Goal: Task Accomplishment & Management: Manage account settings

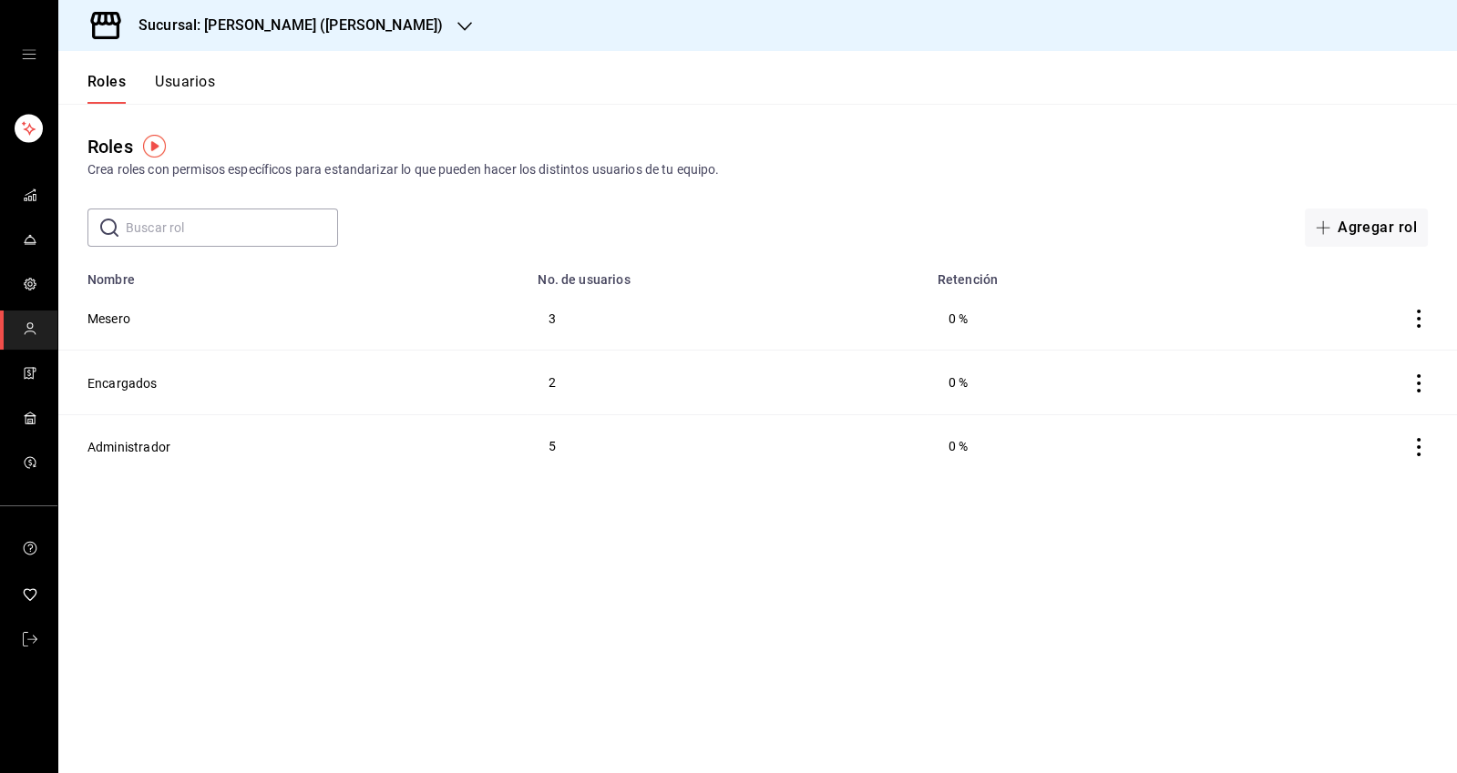
click at [30, 257] on link "mailbox folders" at bounding box center [28, 240] width 57 height 39
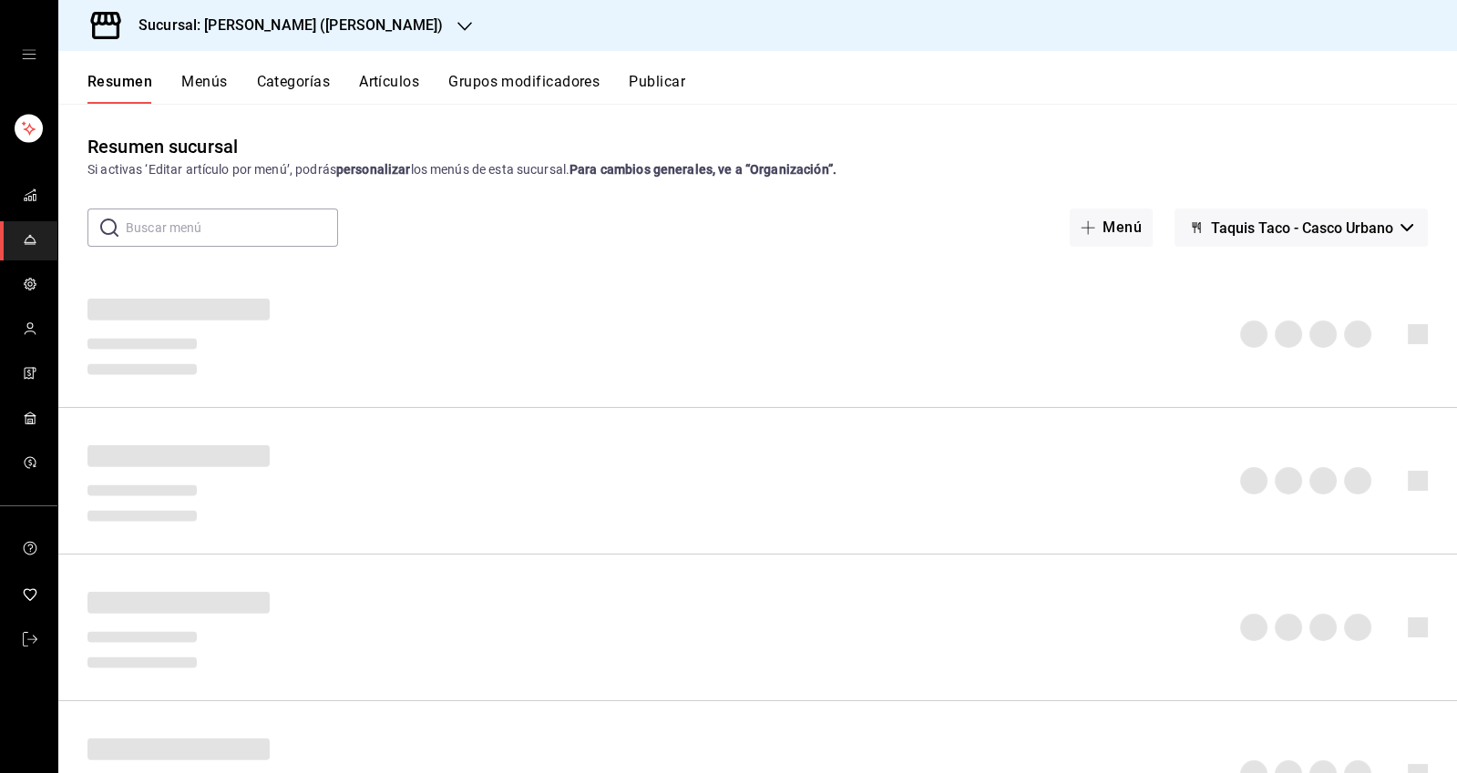
click at [29, 292] on span "mailbox folders" at bounding box center [30, 285] width 15 height 25
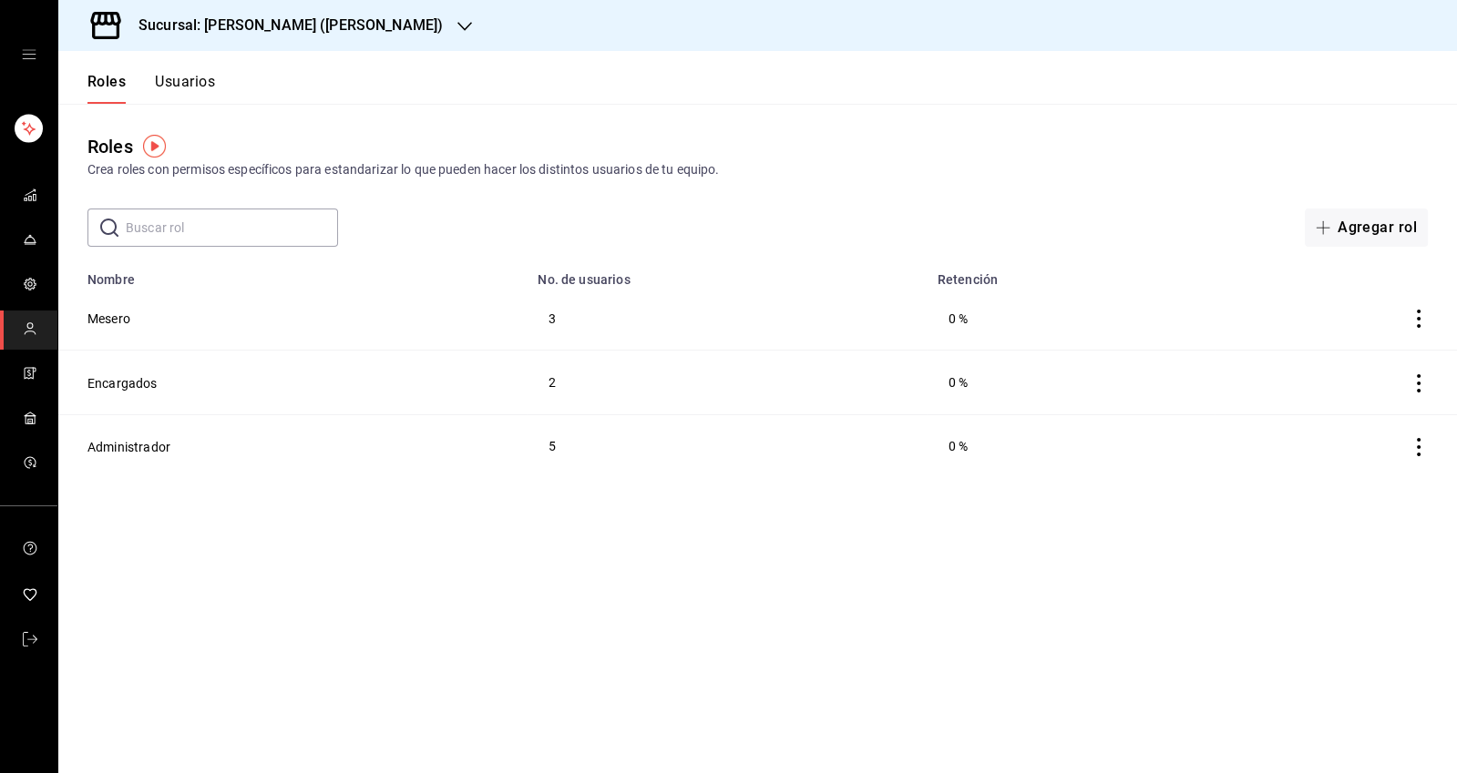
click at [40, 209] on link "mailbox folders" at bounding box center [28, 196] width 57 height 39
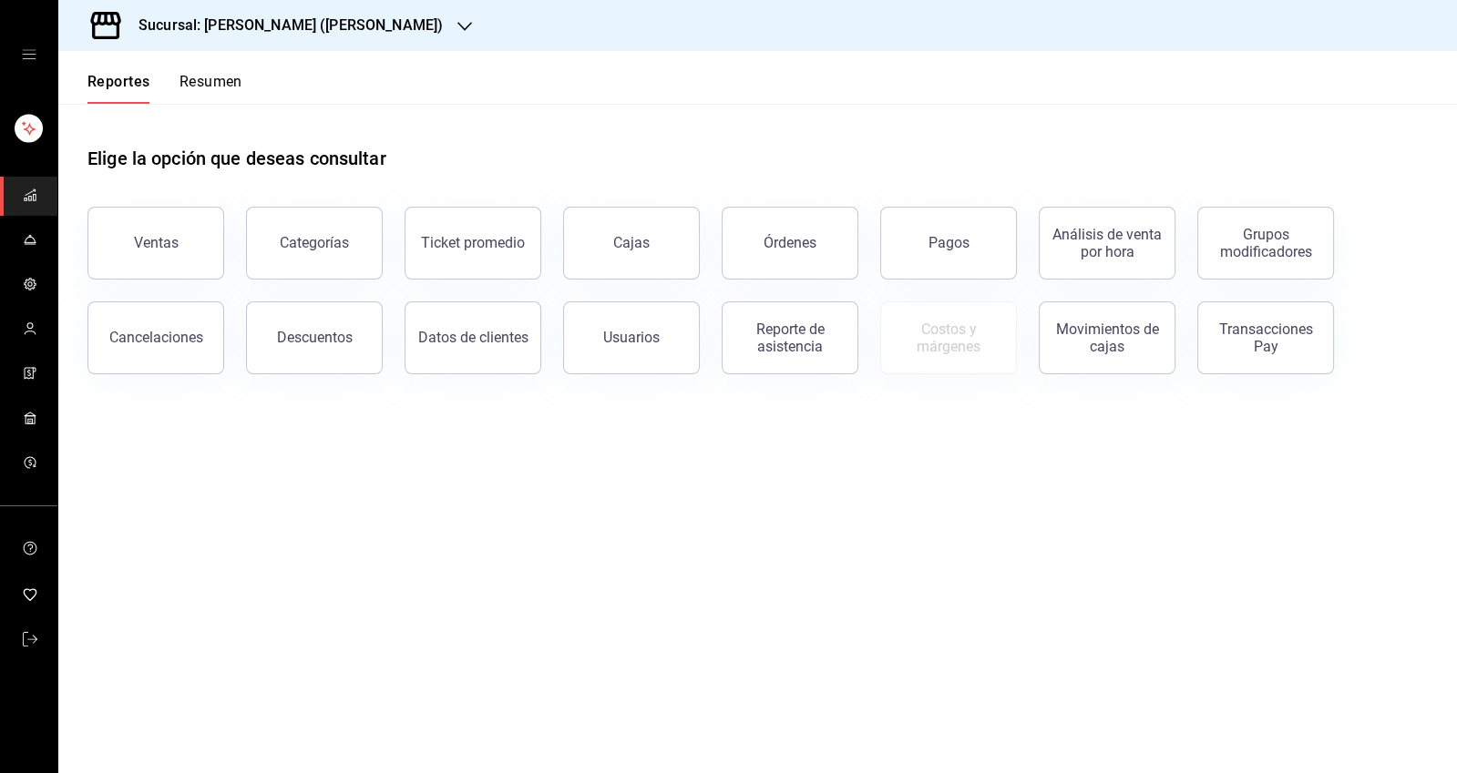
click at [39, 333] on link "mailbox folders" at bounding box center [28, 330] width 57 height 39
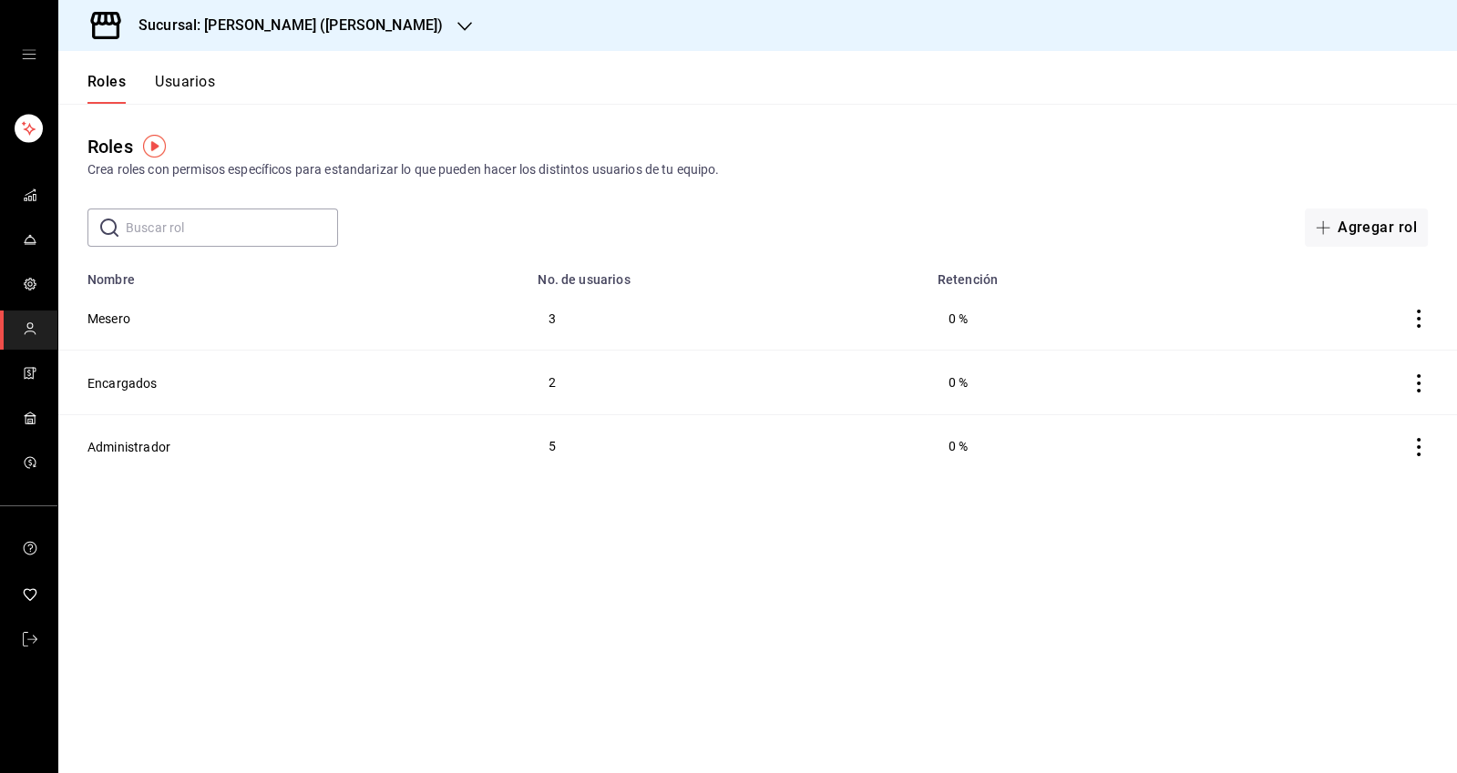
click at [108, 387] on button "Encargados" at bounding box center [122, 383] width 70 height 18
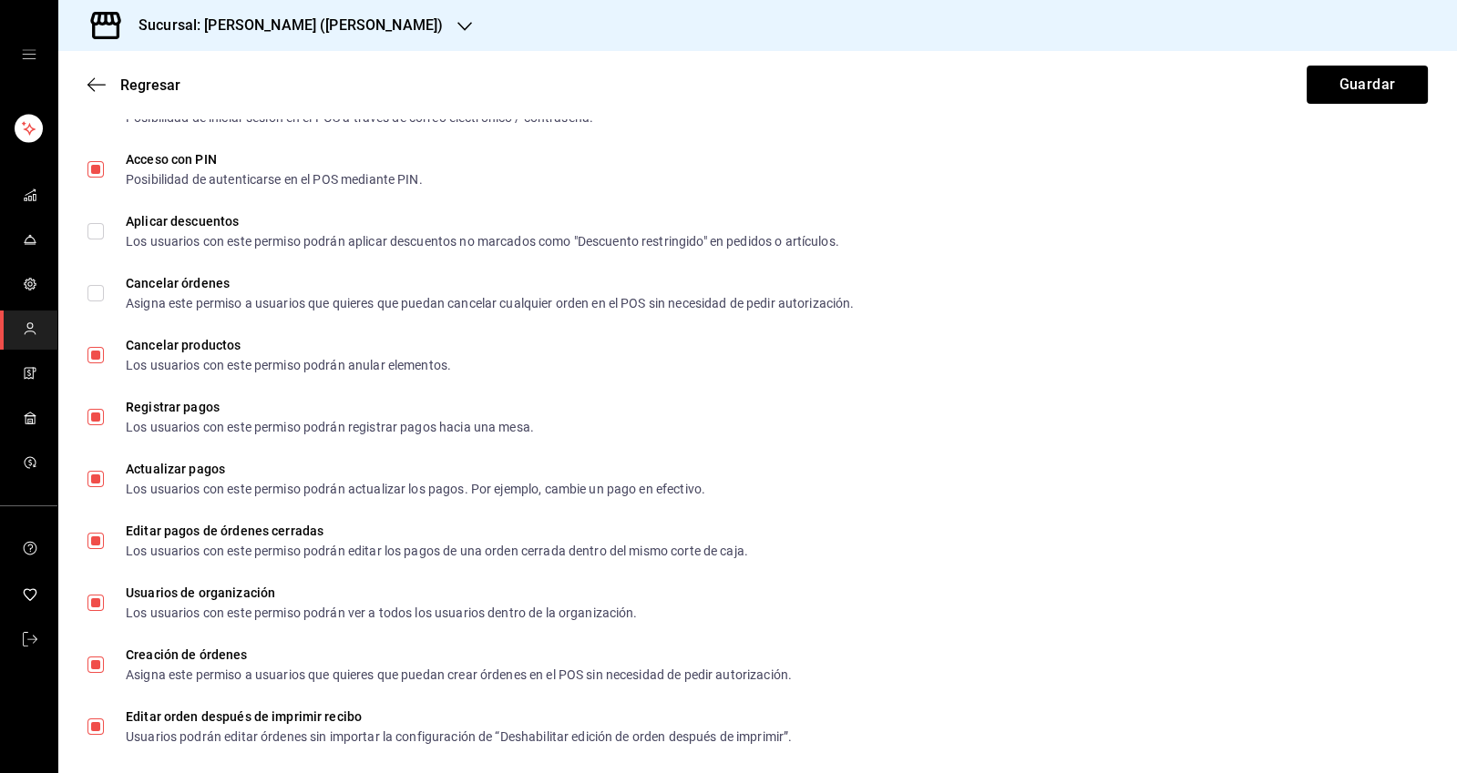
scroll to position [794, 0]
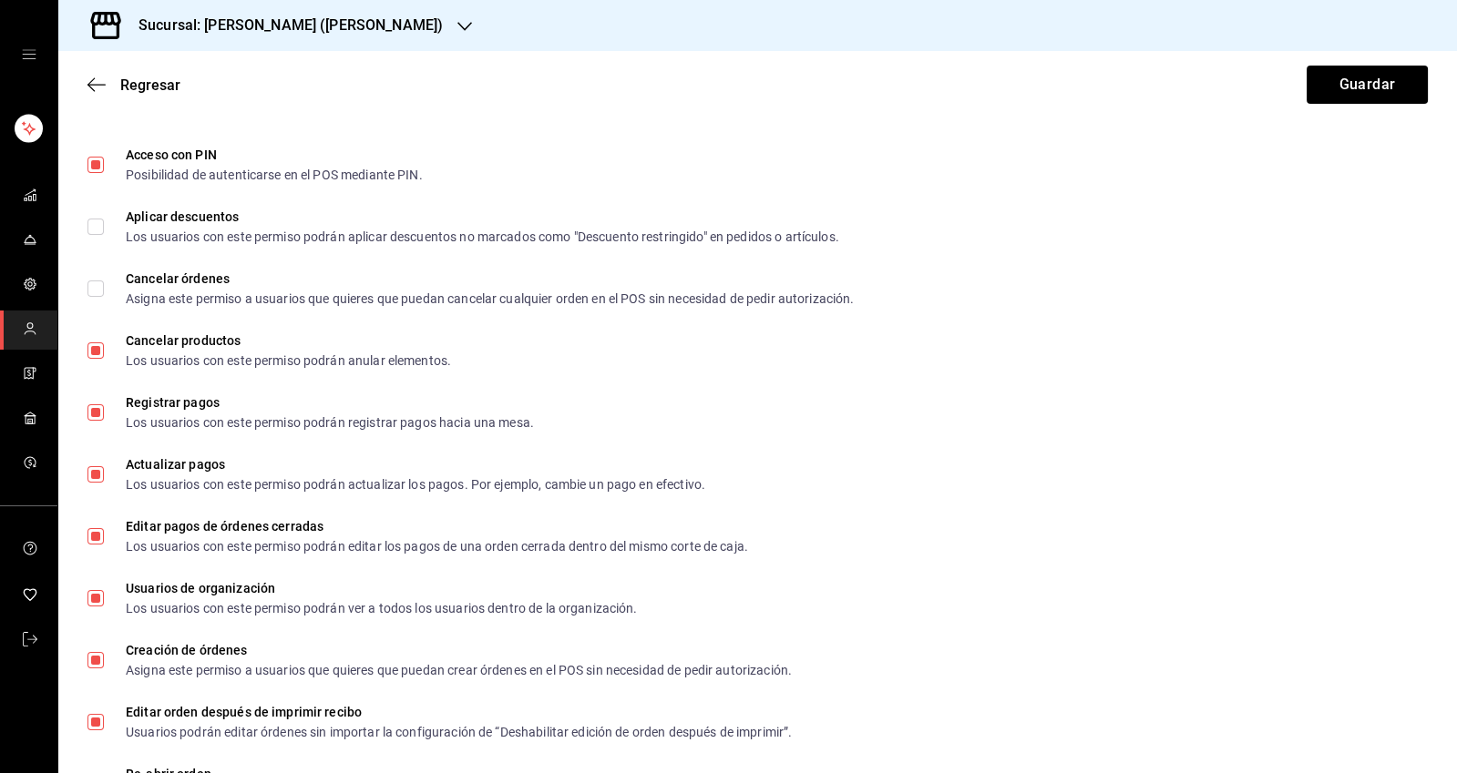
click at [90, 355] on input "Cancelar productos Los usuarios con este permiso podrán anular elementos." at bounding box center [95, 351] width 16 height 16
checkbox input "false"
click at [1354, 86] on button "Guardar" at bounding box center [1366, 85] width 121 height 38
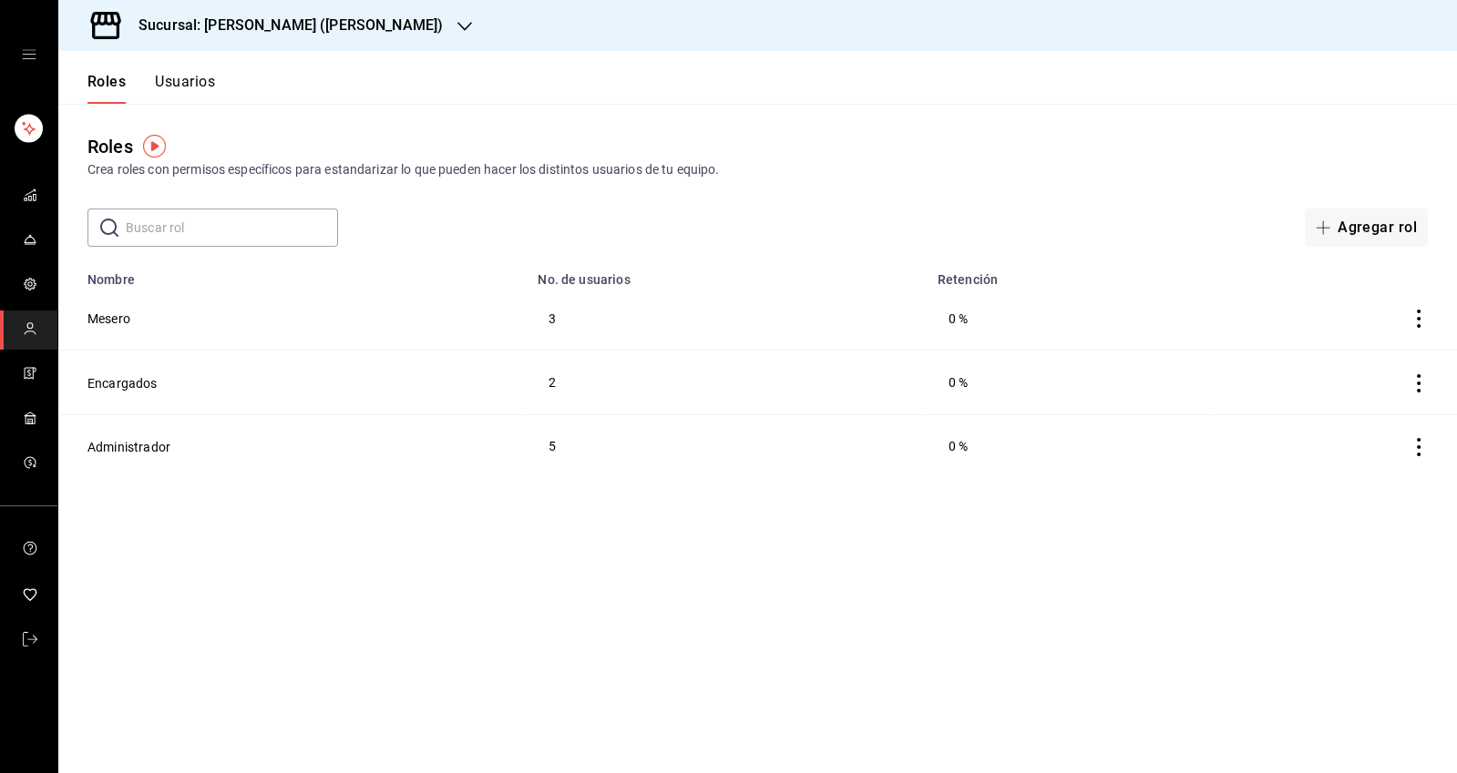
click at [119, 384] on button "Encargados" at bounding box center [122, 383] width 70 height 18
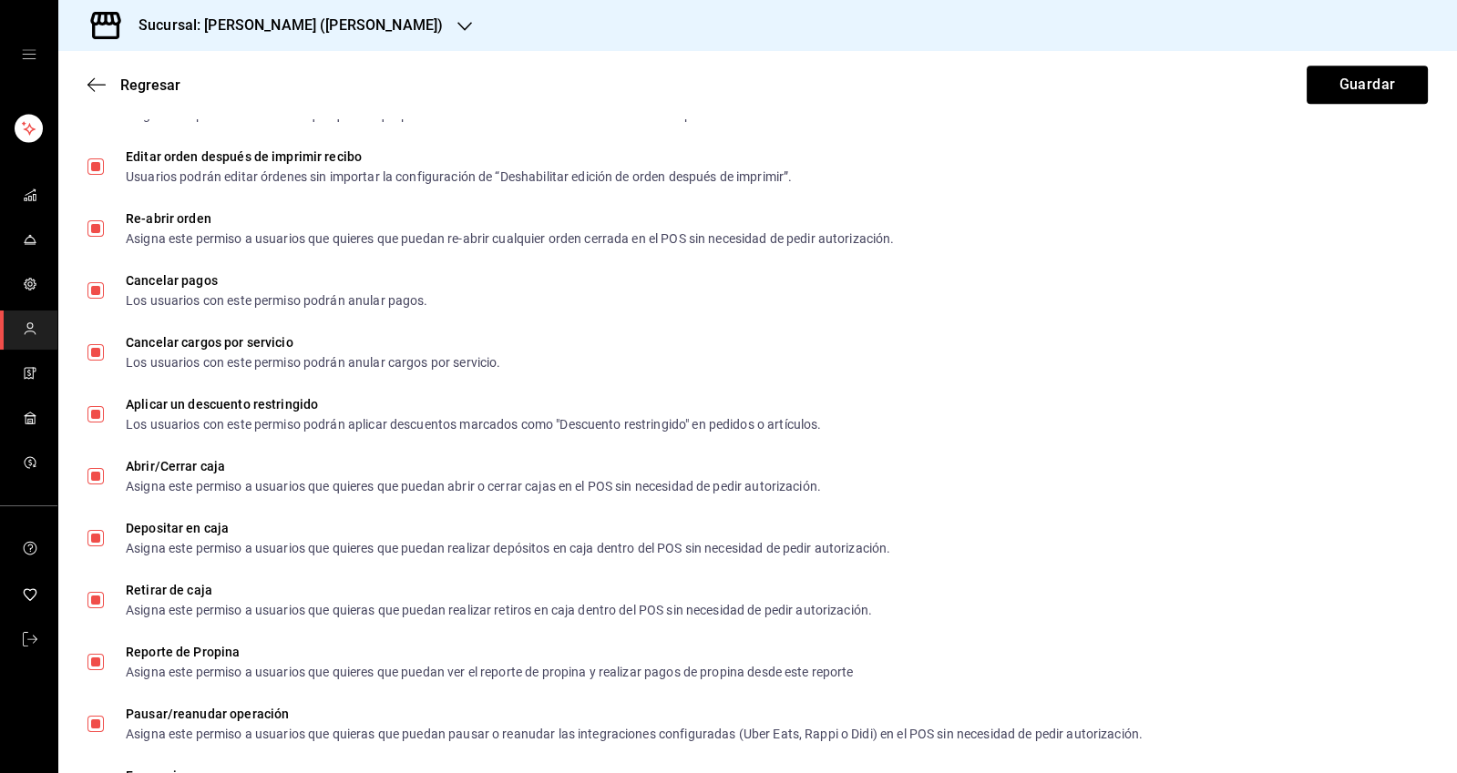
scroll to position [1351, 0]
click at [102, 294] on input "Cancelar pagos Los usuarios con este permiso podrán anular pagos." at bounding box center [95, 289] width 16 height 16
checkbox input "false"
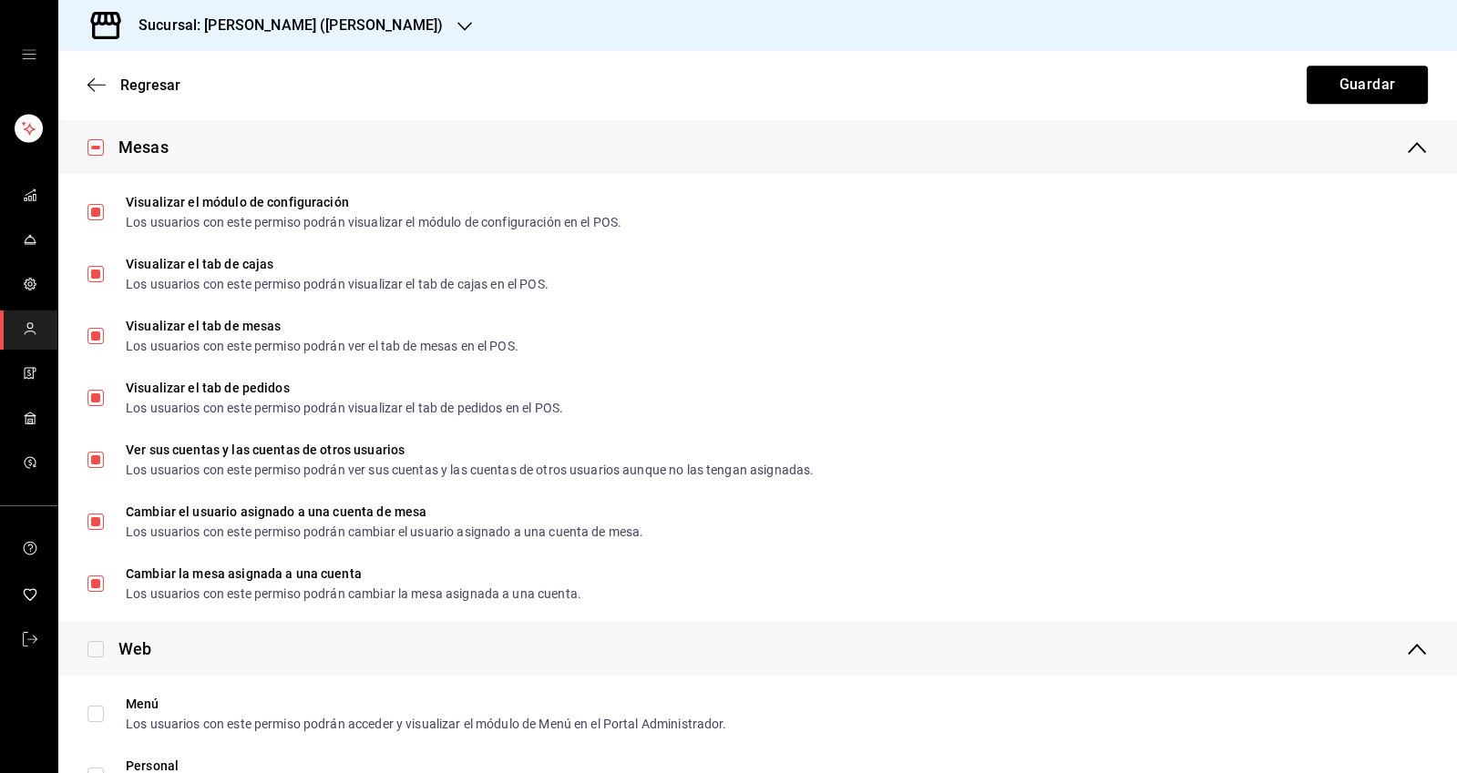
scroll to position [2367, 0]
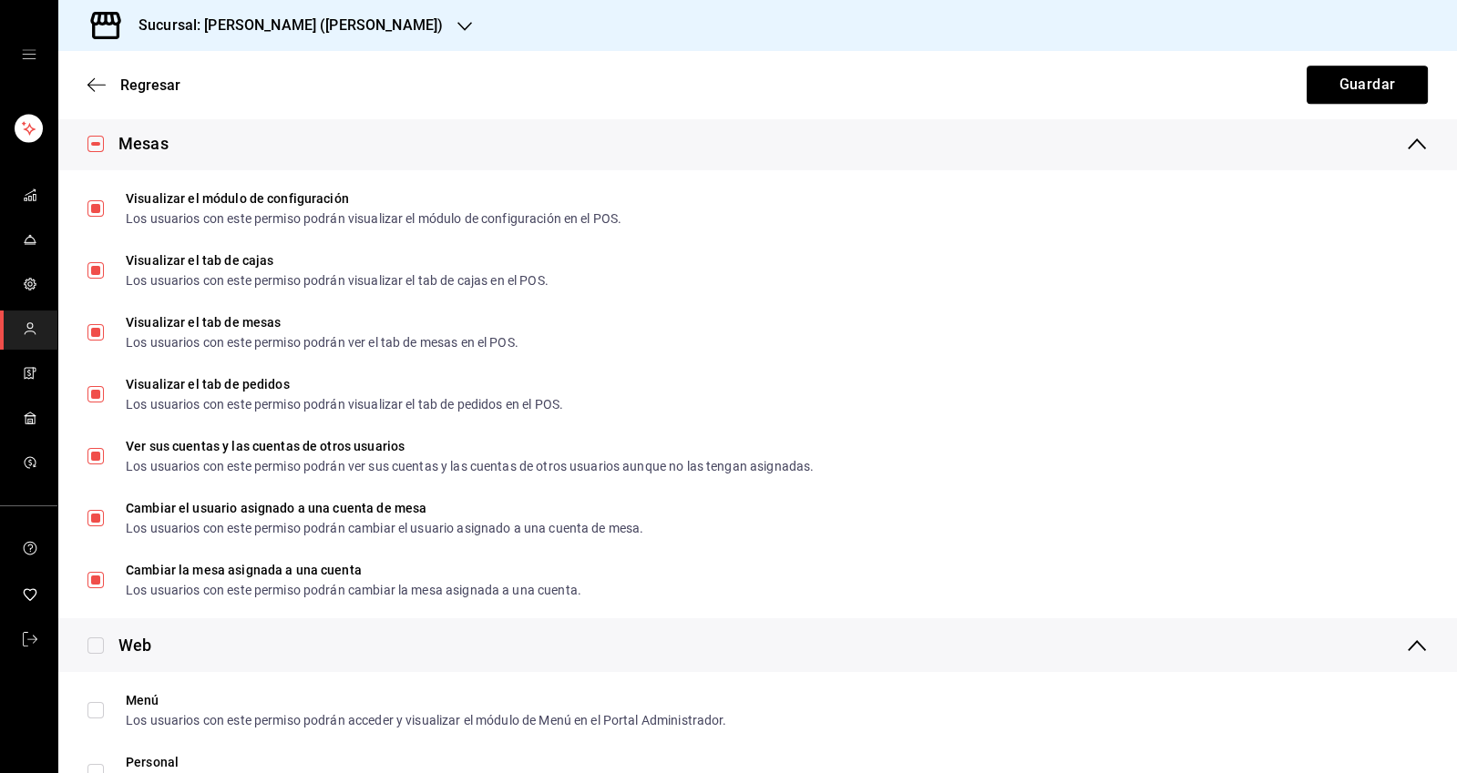
click at [1348, 81] on button "Guardar" at bounding box center [1366, 85] width 121 height 38
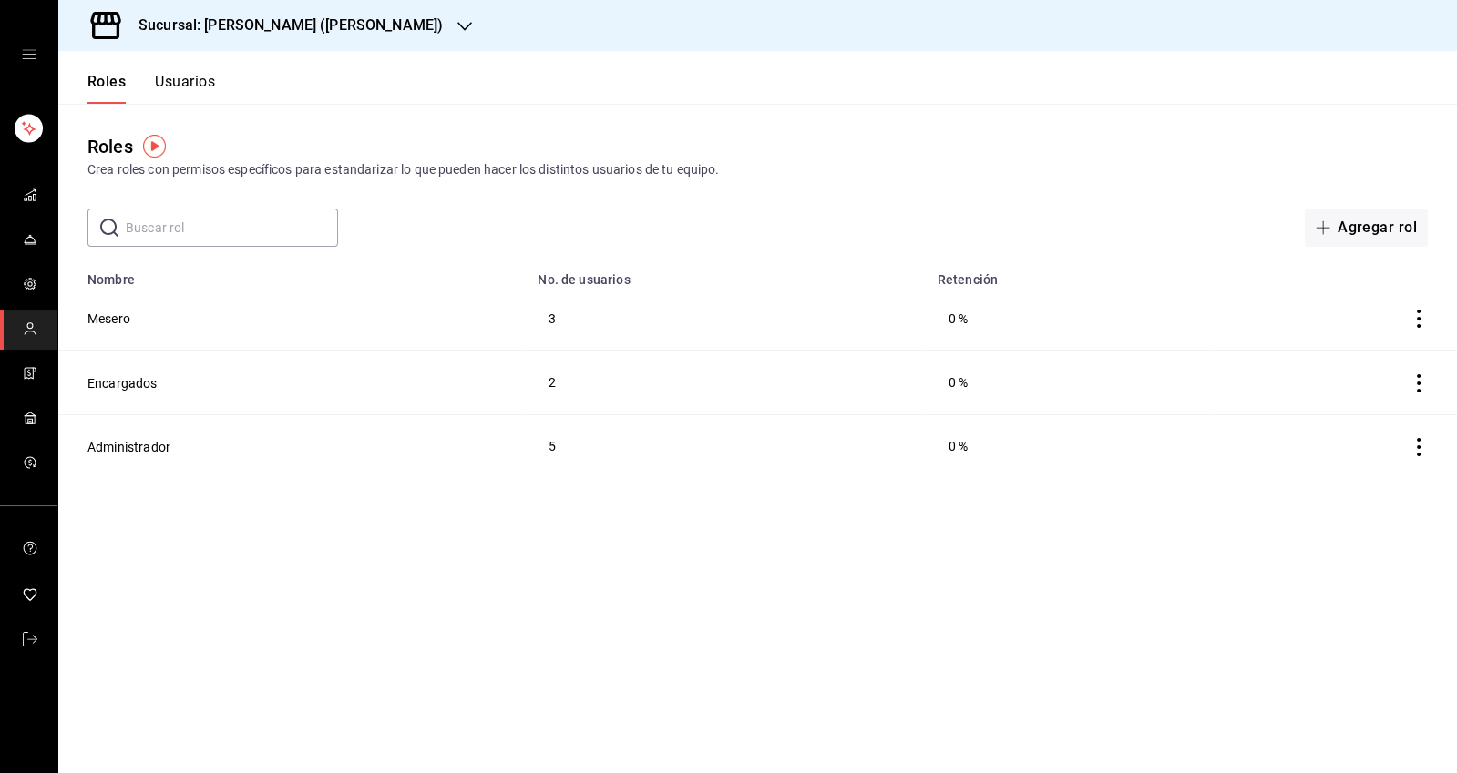
click at [102, 321] on button "Mesero" at bounding box center [108, 319] width 43 height 18
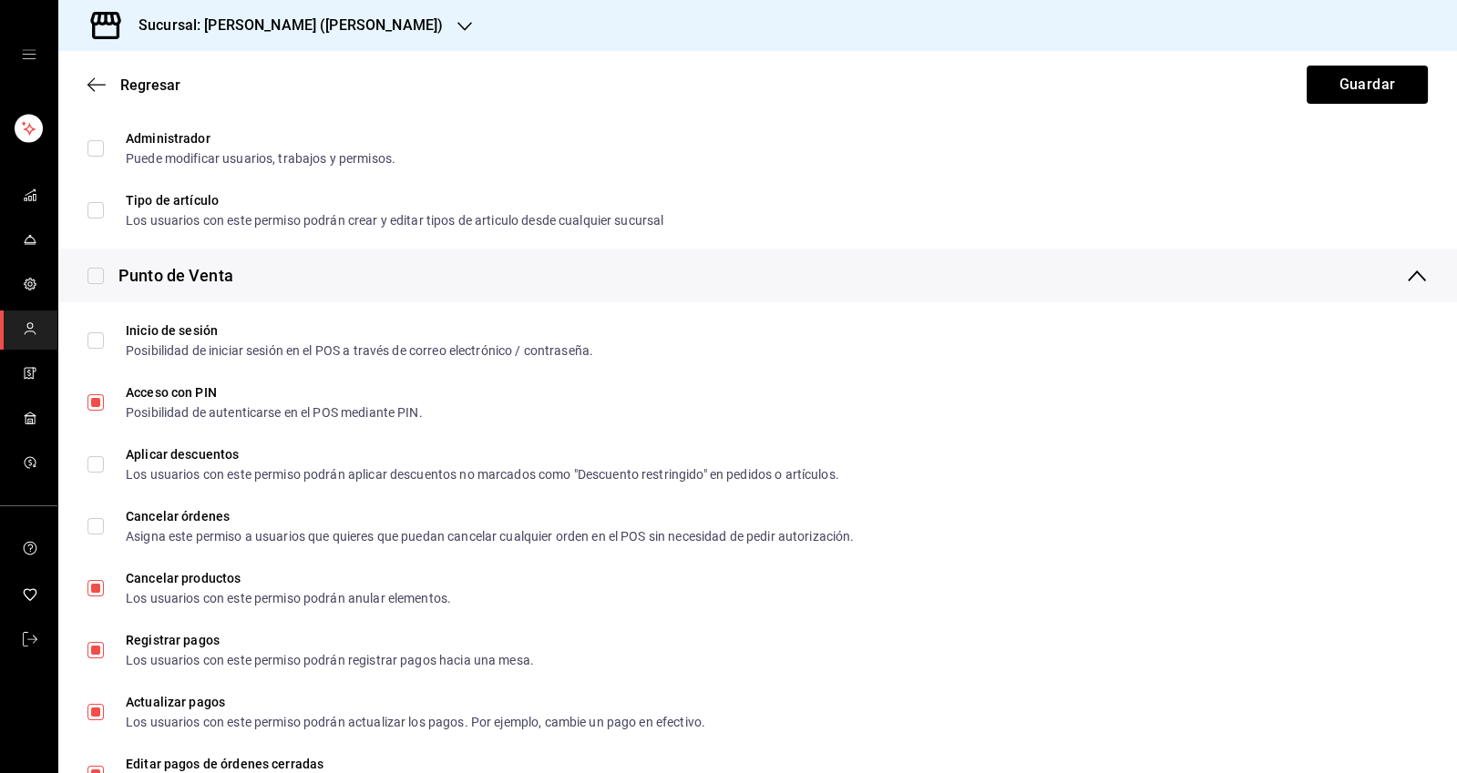
scroll to position [557, 0]
click at [100, 90] on icon "button" at bounding box center [96, 85] width 18 height 16
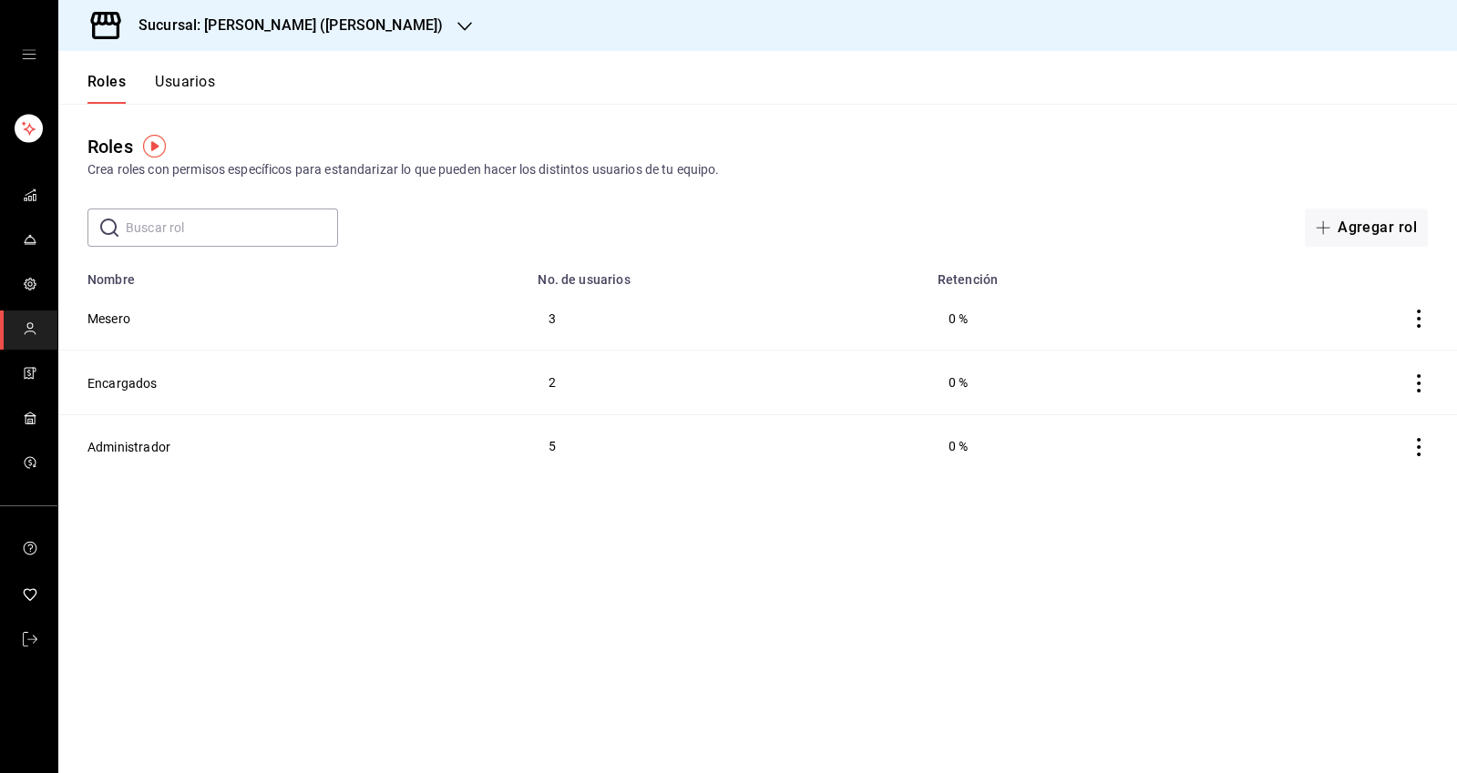
click at [100, 385] on button "Encargados" at bounding box center [122, 383] width 70 height 18
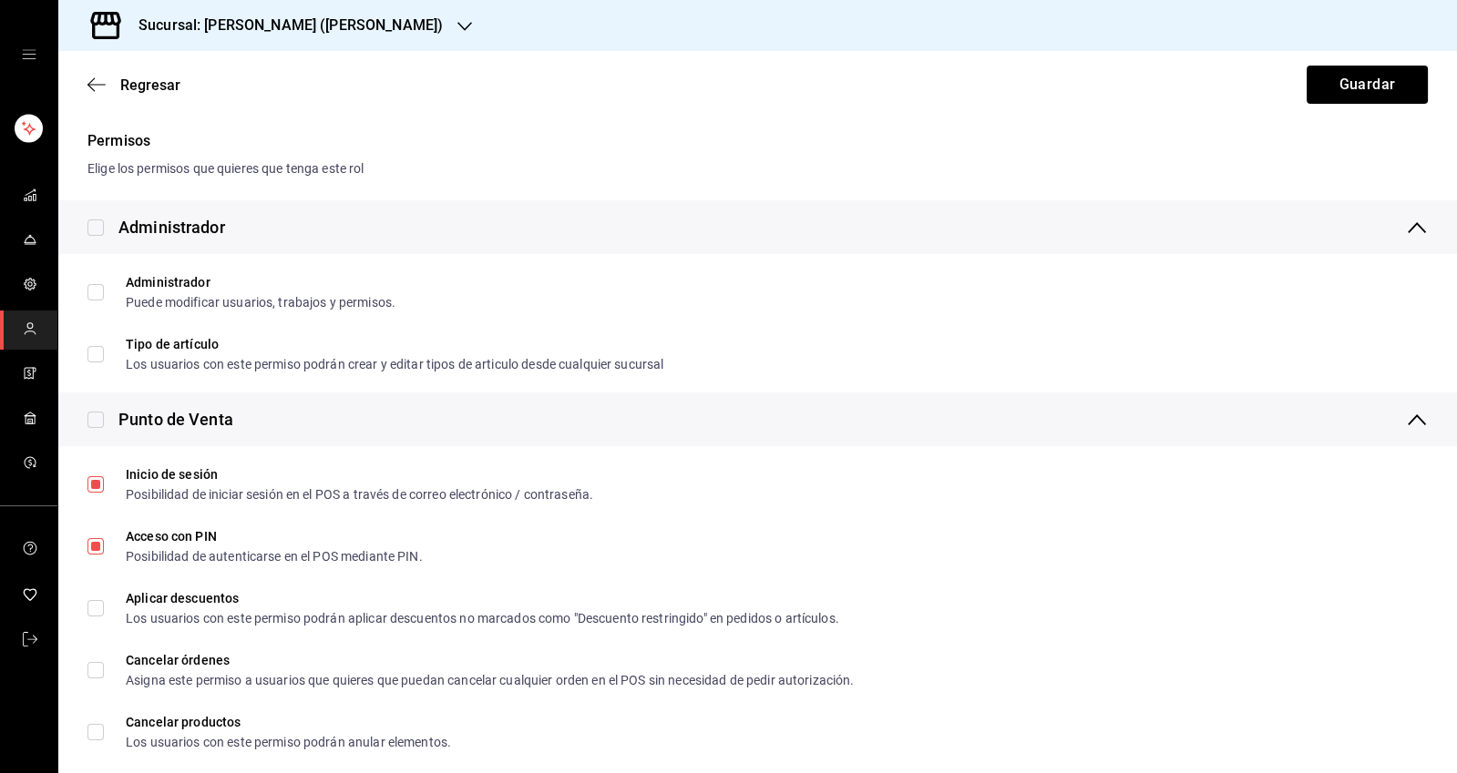
scroll to position [600, 0]
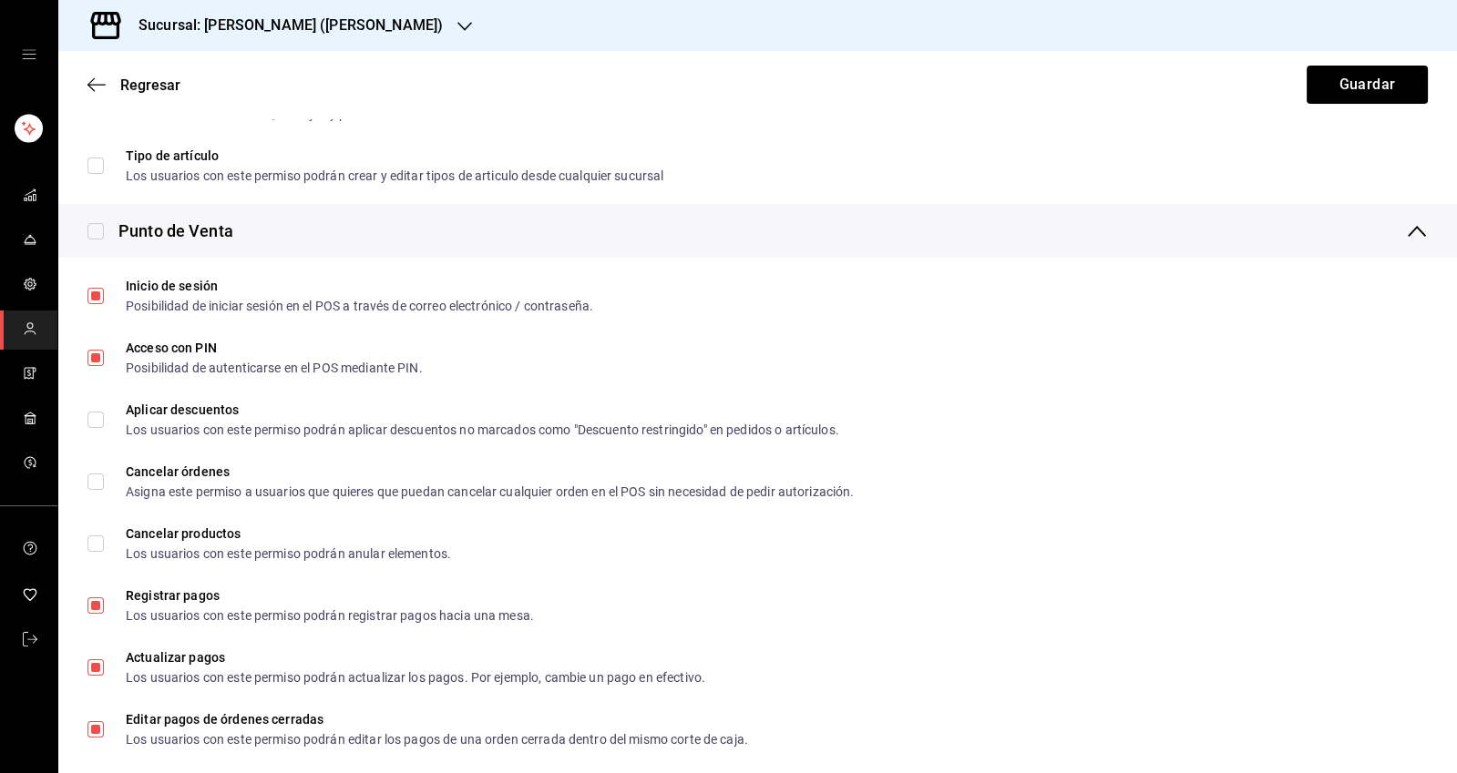
click at [114, 90] on span "Regresar" at bounding box center [133, 85] width 93 height 17
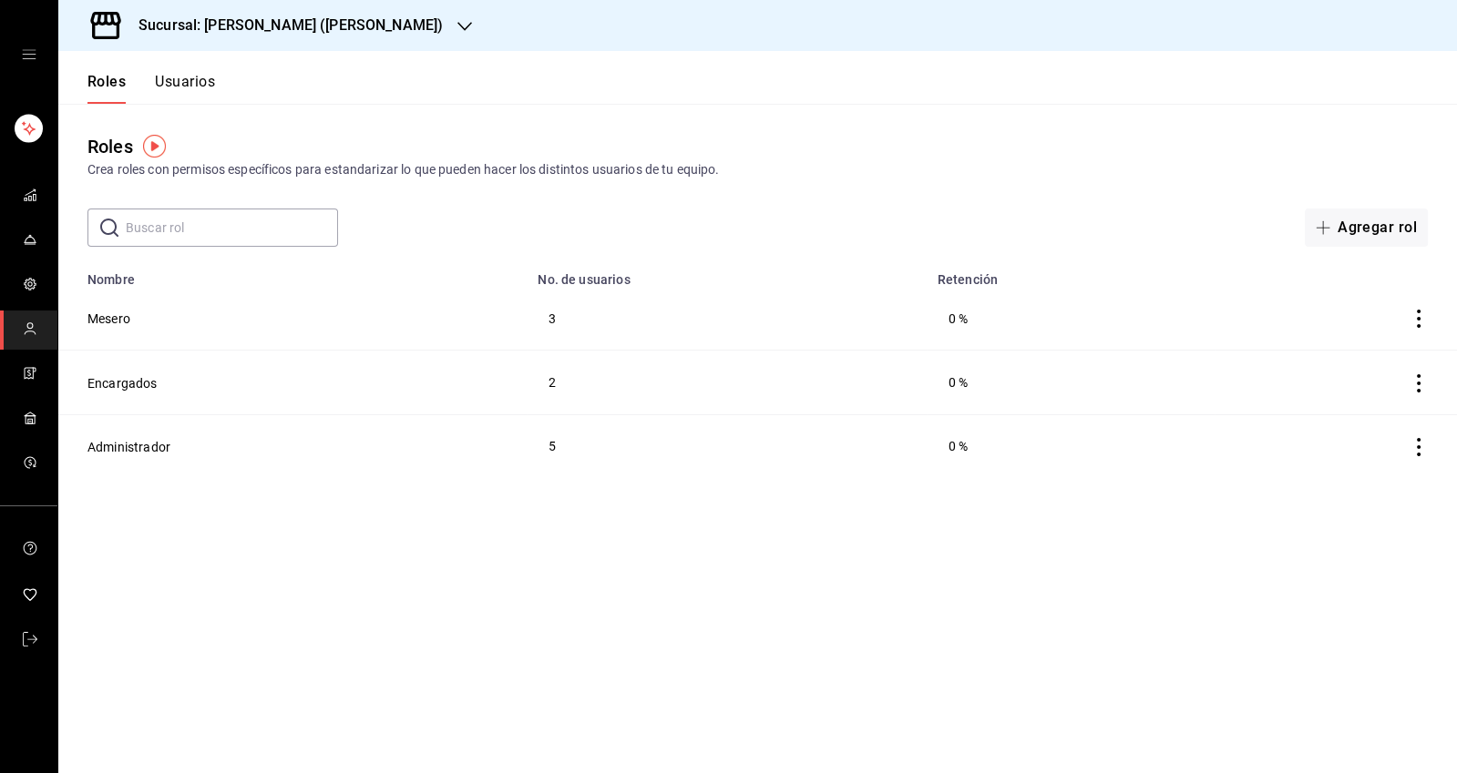
click at [102, 312] on button "Mesero" at bounding box center [108, 319] width 43 height 18
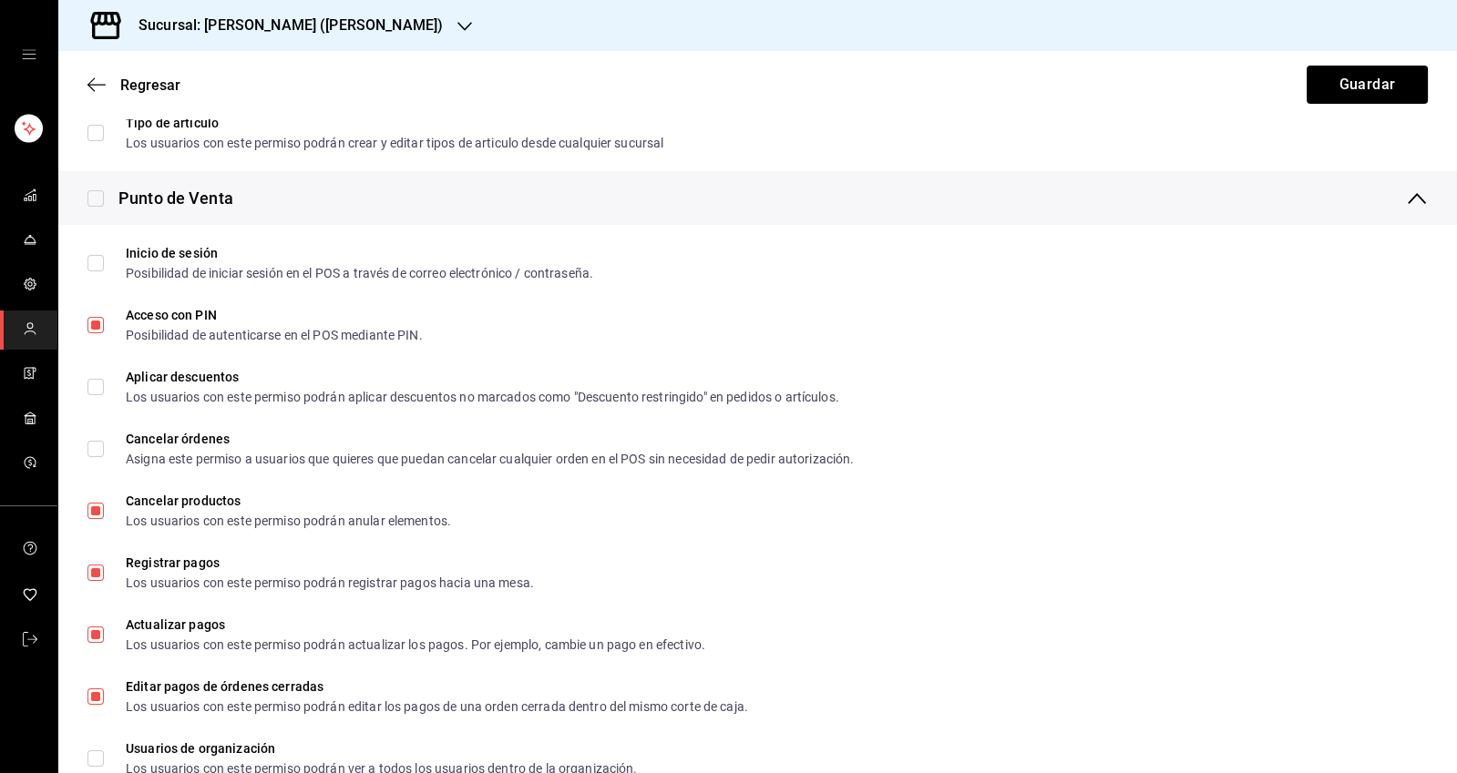
scroll to position [648, 0]
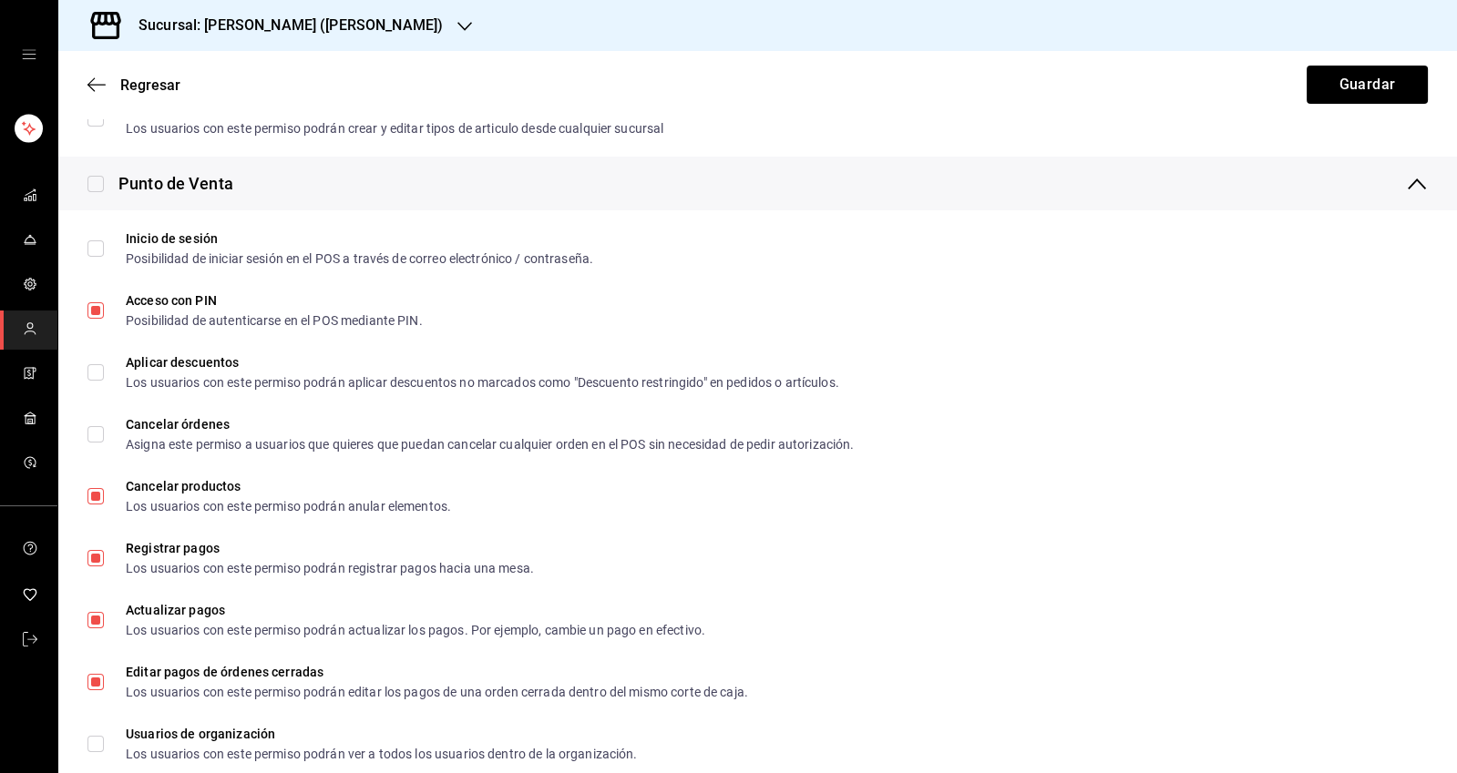
click at [95, 498] on input "Cancelar productos Los usuarios con este permiso podrán anular elementos." at bounding box center [95, 496] width 16 height 16
checkbox input "false"
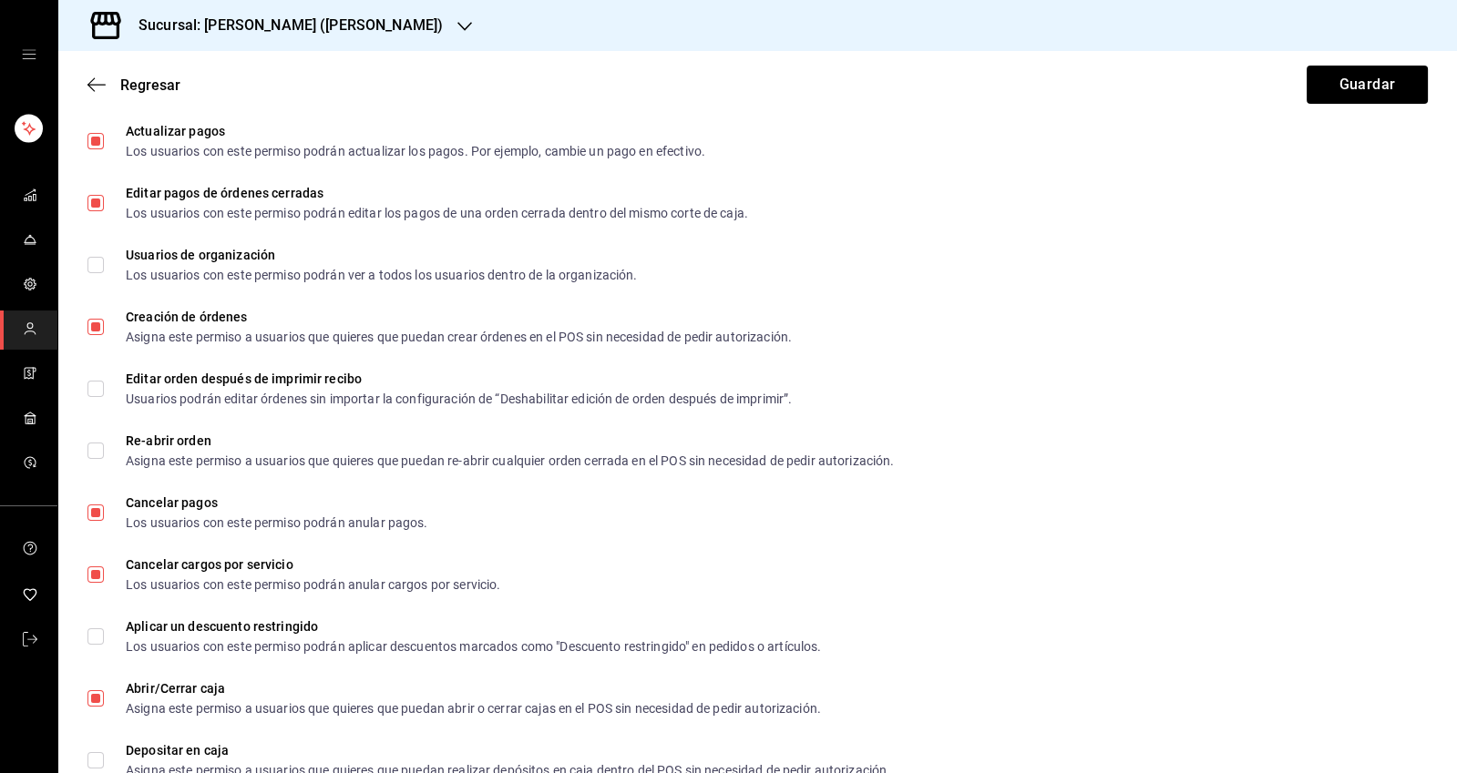
scroll to position [1131, 0]
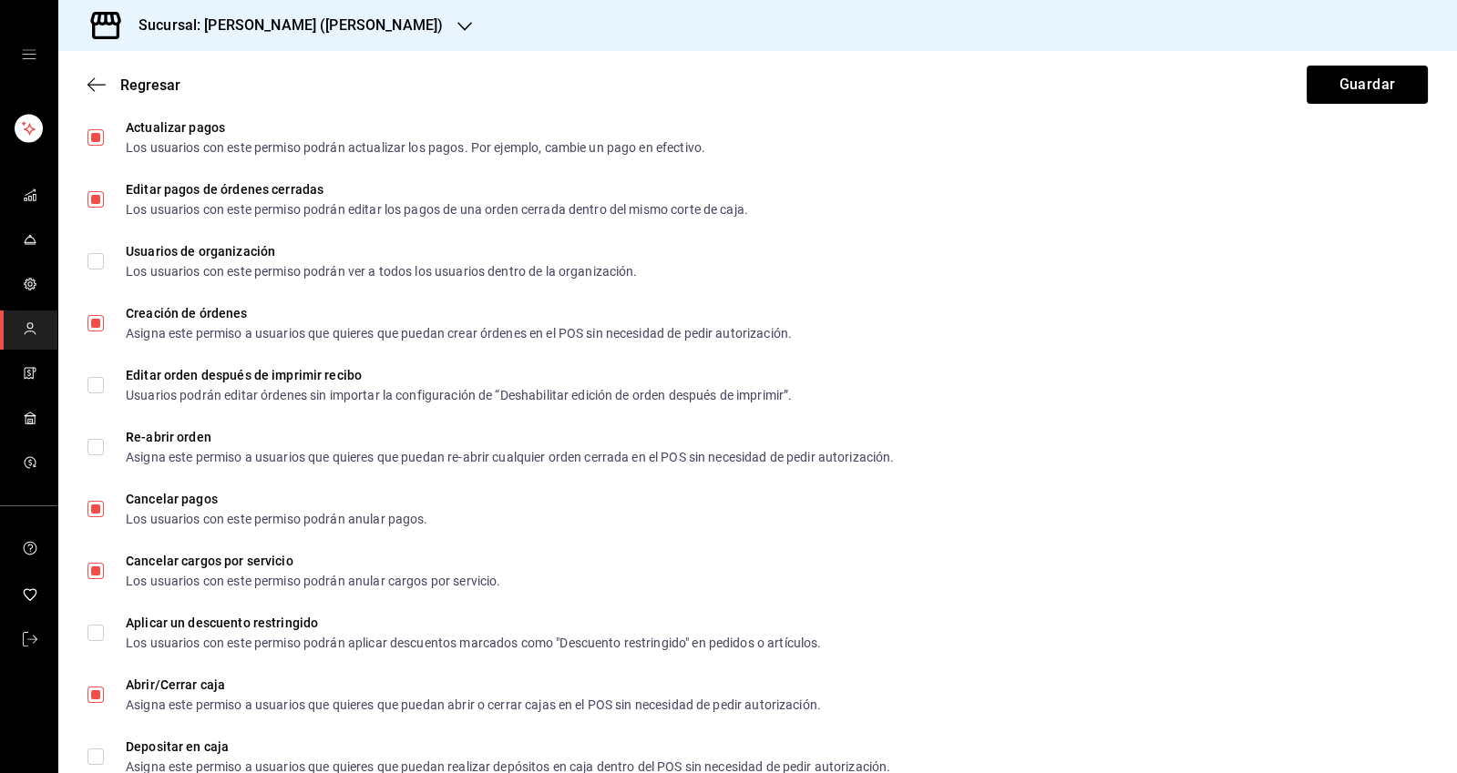
click at [95, 509] on input "Cancelar pagos Los usuarios con este permiso podrán anular pagos." at bounding box center [95, 509] width 16 height 16
checkbox input "false"
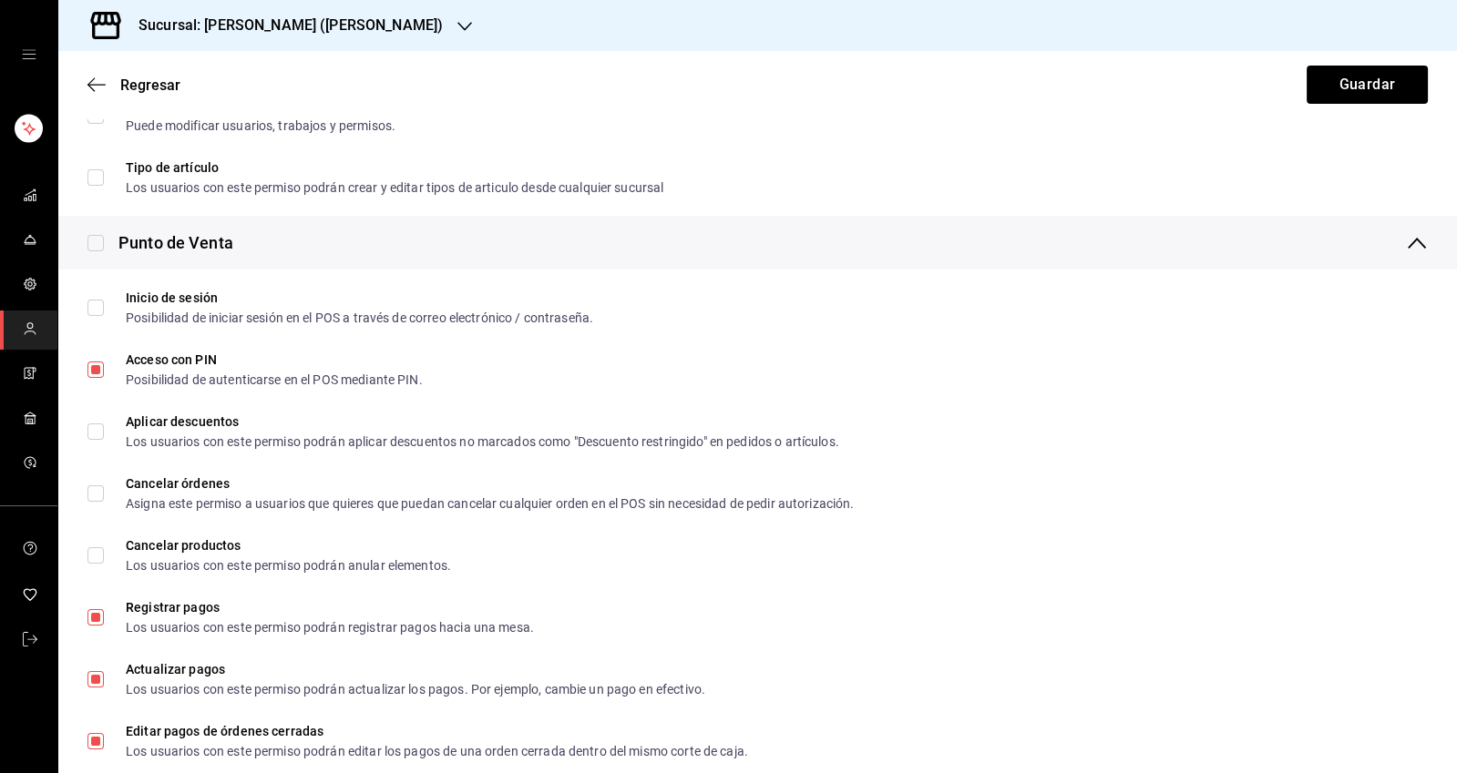
scroll to position [0, 0]
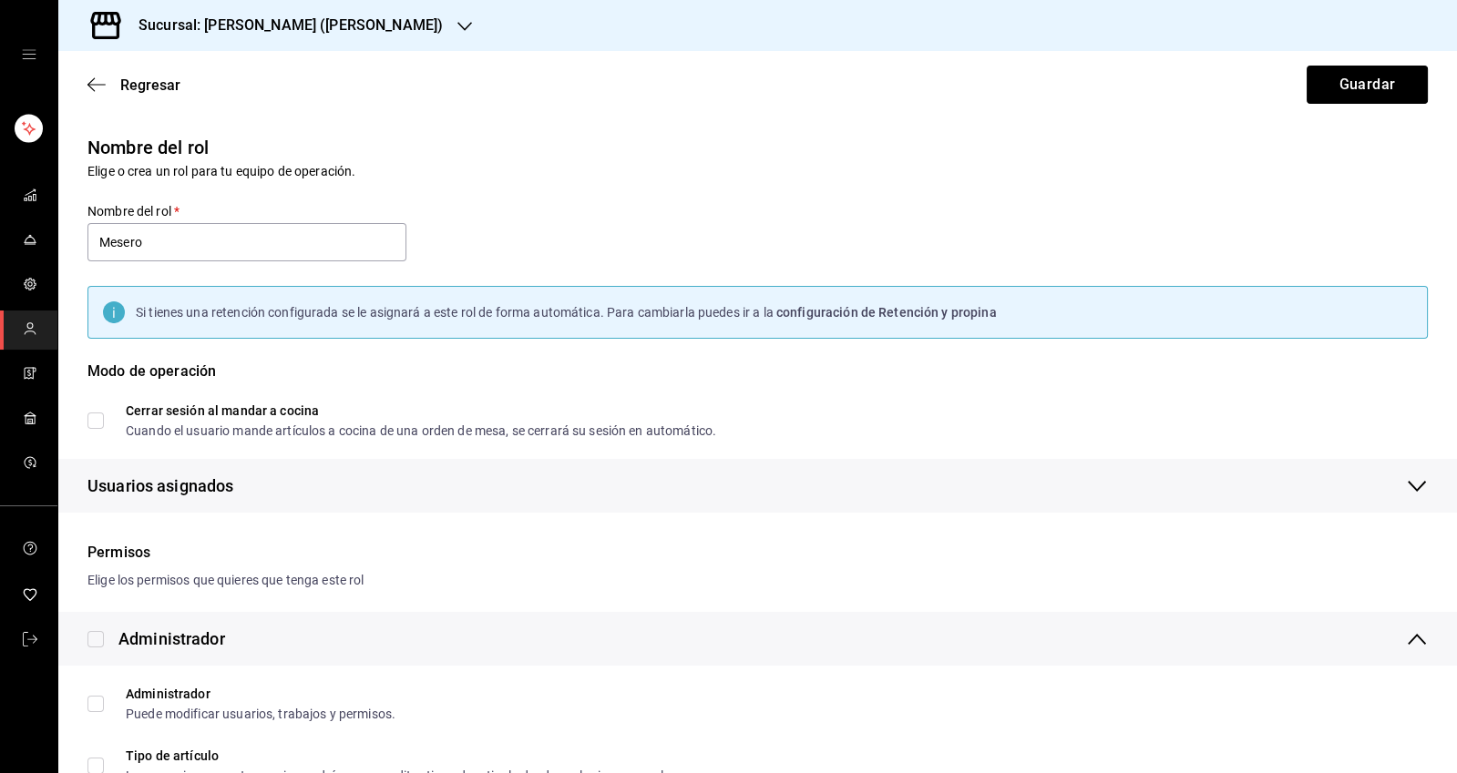
click at [1364, 73] on button "Guardar" at bounding box center [1366, 85] width 121 height 38
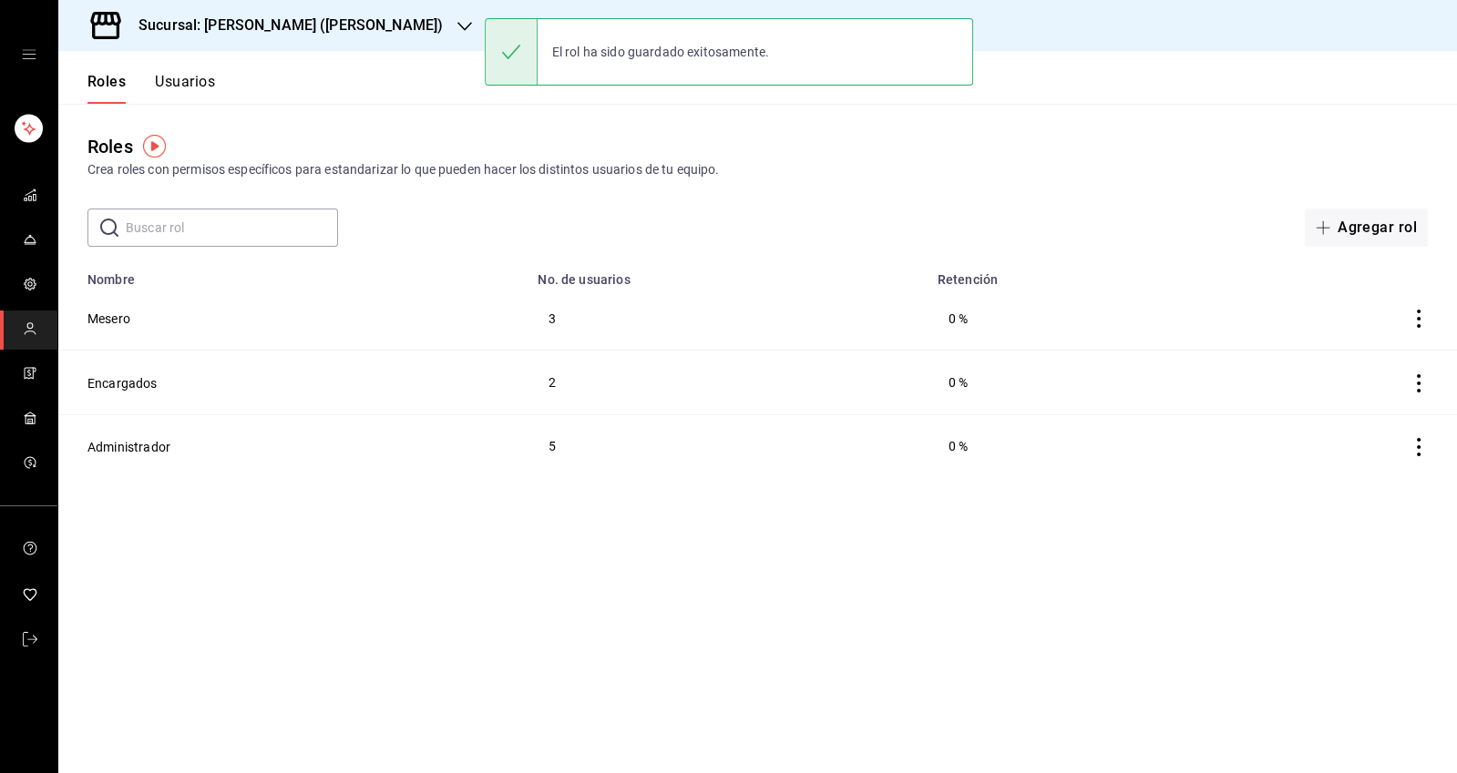
click at [115, 448] on button "Administrador" at bounding box center [128, 447] width 83 height 18
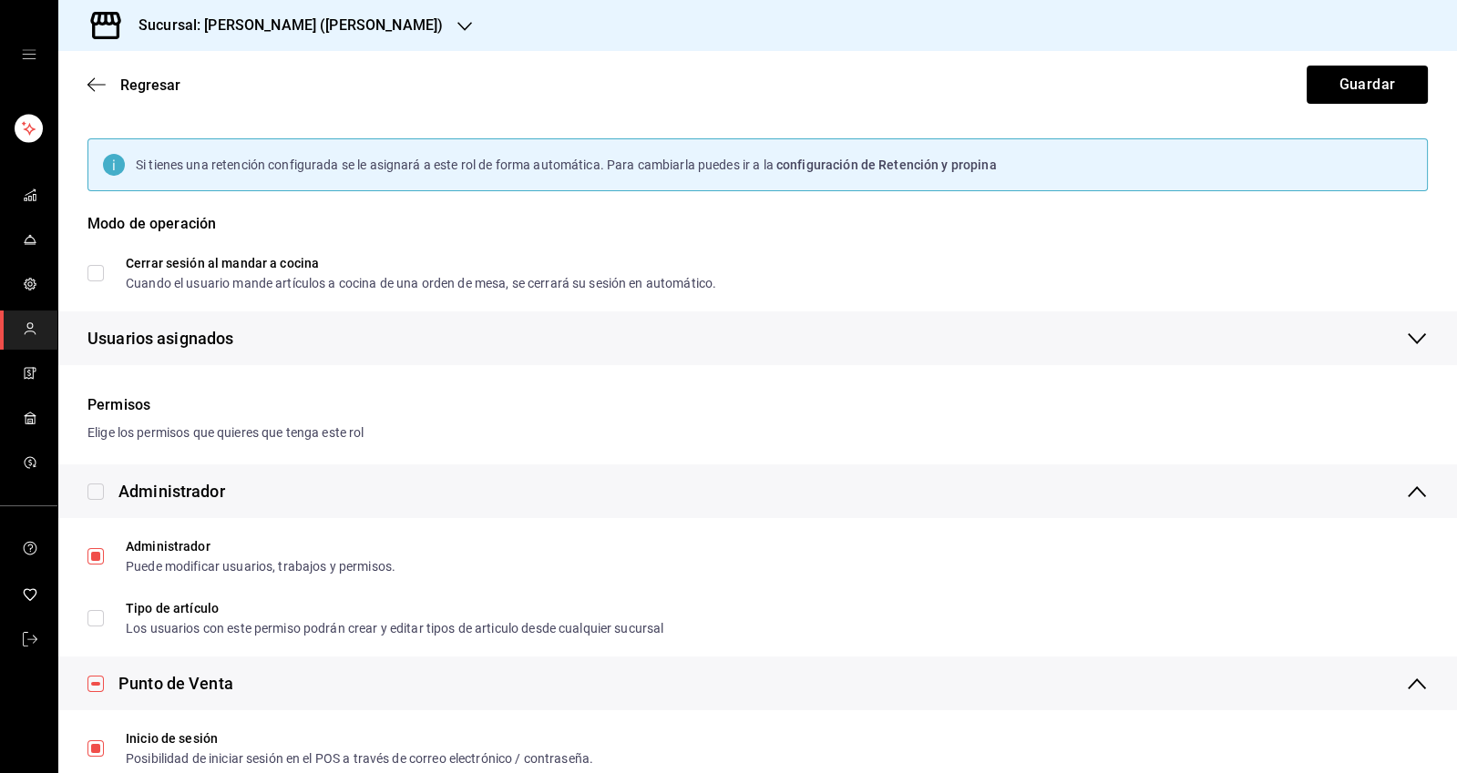
scroll to position [145, 0]
click at [90, 625] on input "Tipo de artículo Los usuarios con este permiso podrán crear y editar tipos de a…" at bounding box center [95, 621] width 16 height 16
checkbox input "true"
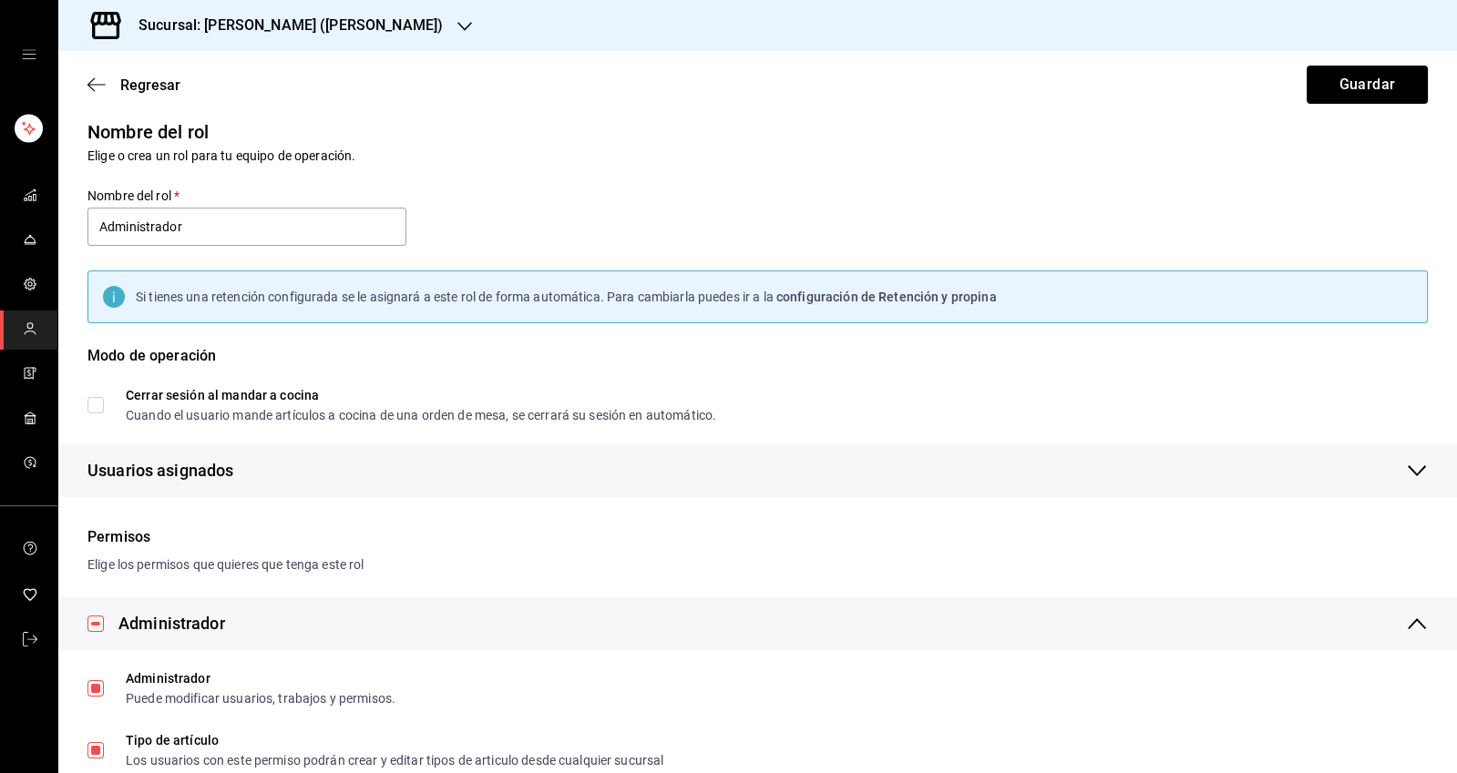
scroll to position [0, 0]
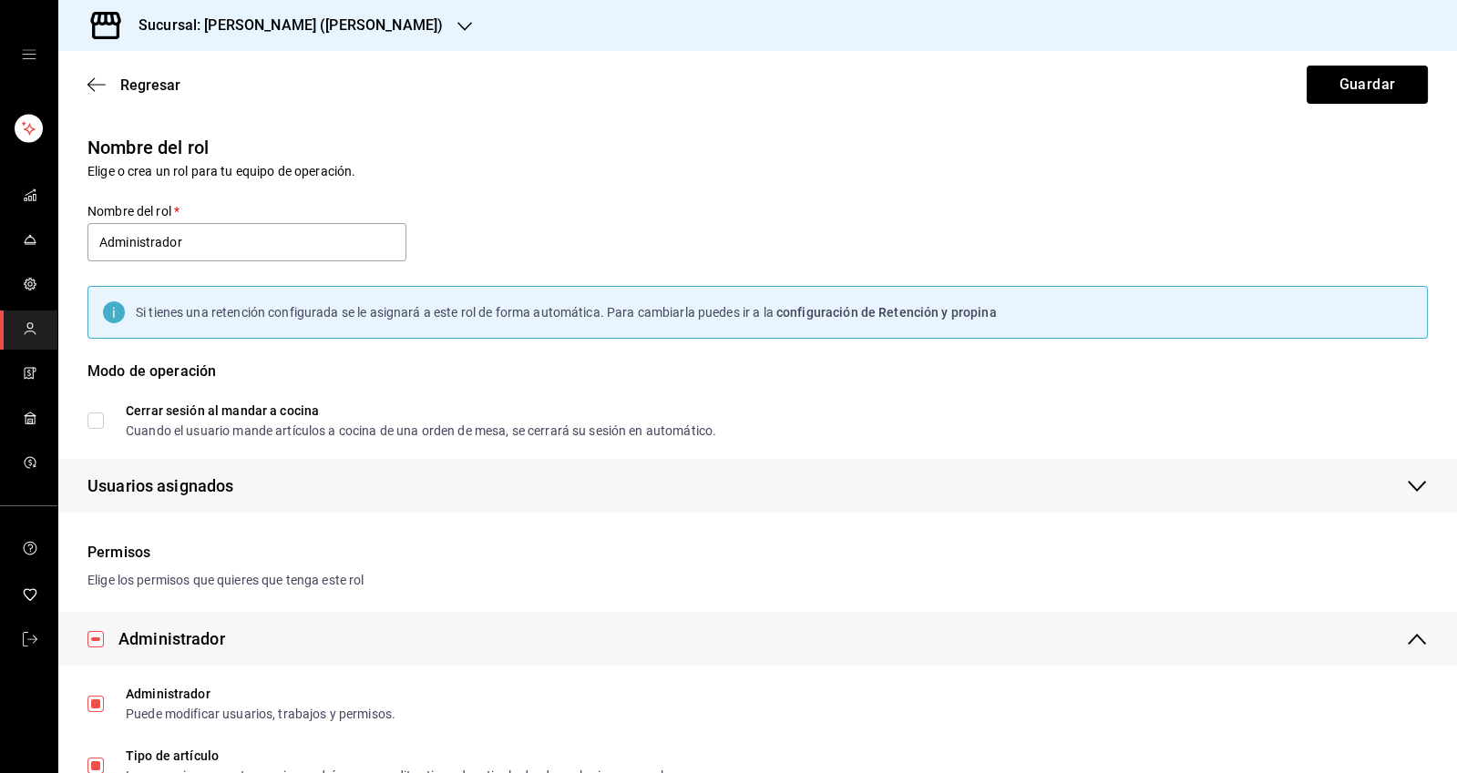
click at [1382, 86] on button "Guardar" at bounding box center [1366, 85] width 121 height 38
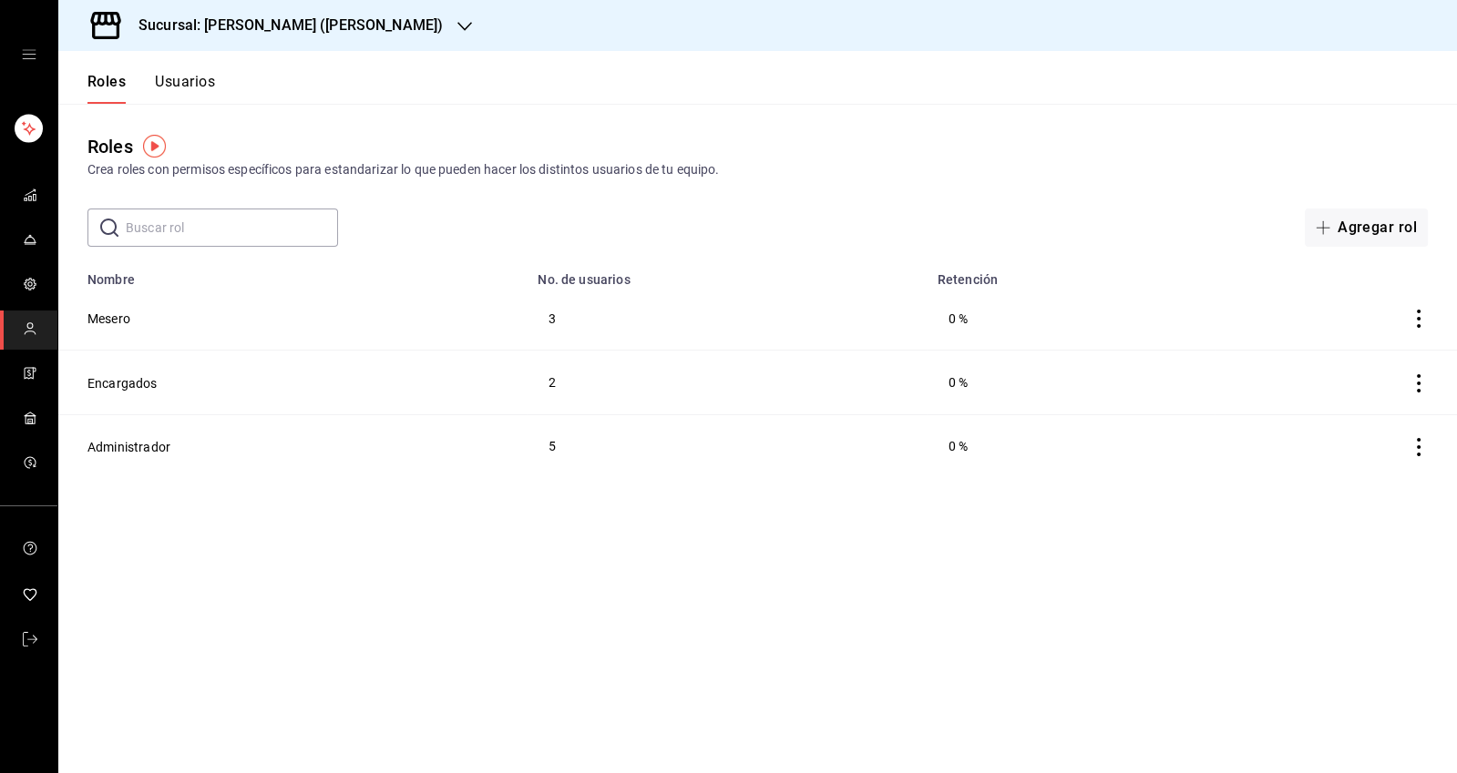
click at [191, 77] on button "Usuarios" at bounding box center [185, 88] width 60 height 31
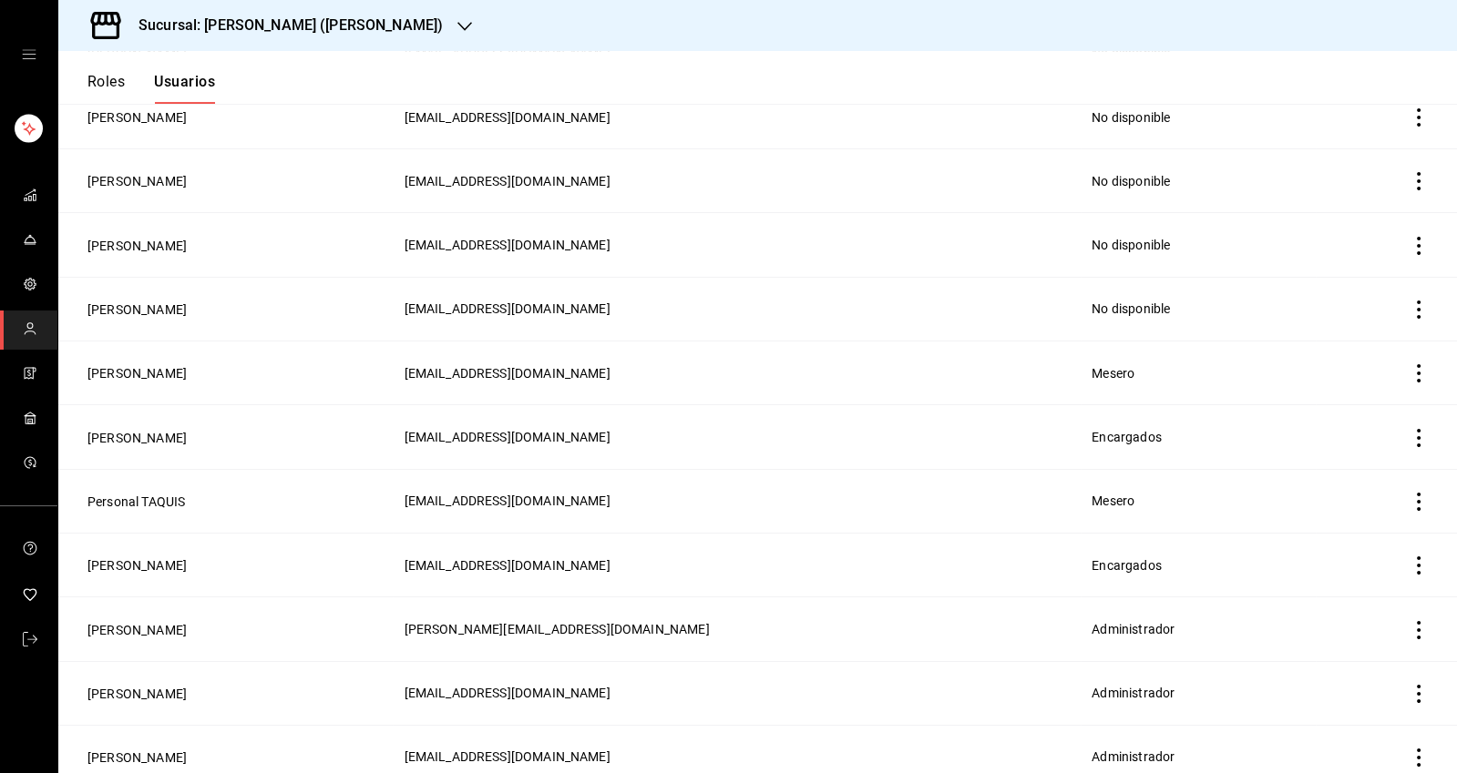
scroll to position [1044, 0]
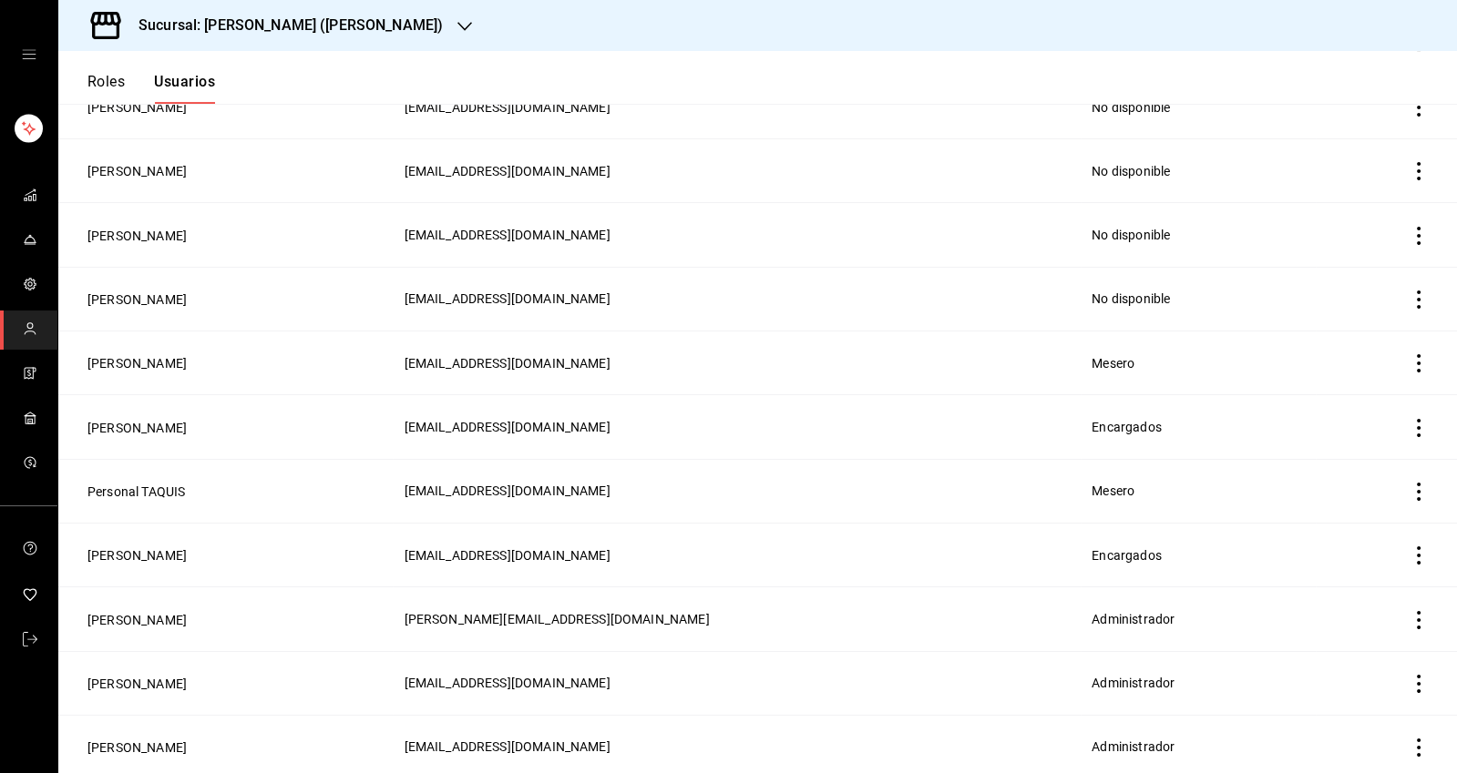
click at [113, 547] on button "[PERSON_NAME]" at bounding box center [136, 556] width 99 height 18
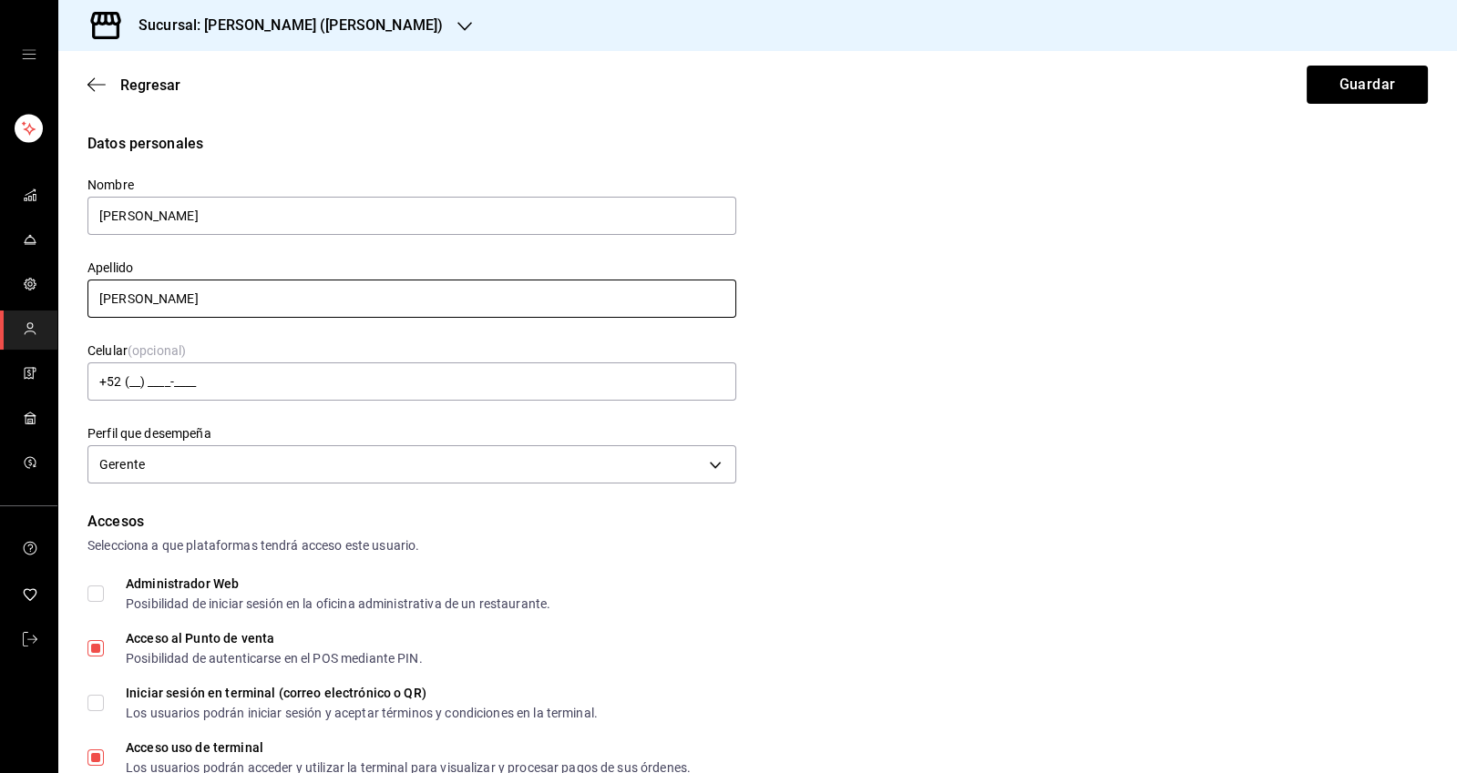
click at [158, 299] on input "[PERSON_NAME]" at bounding box center [411, 299] width 649 height 38
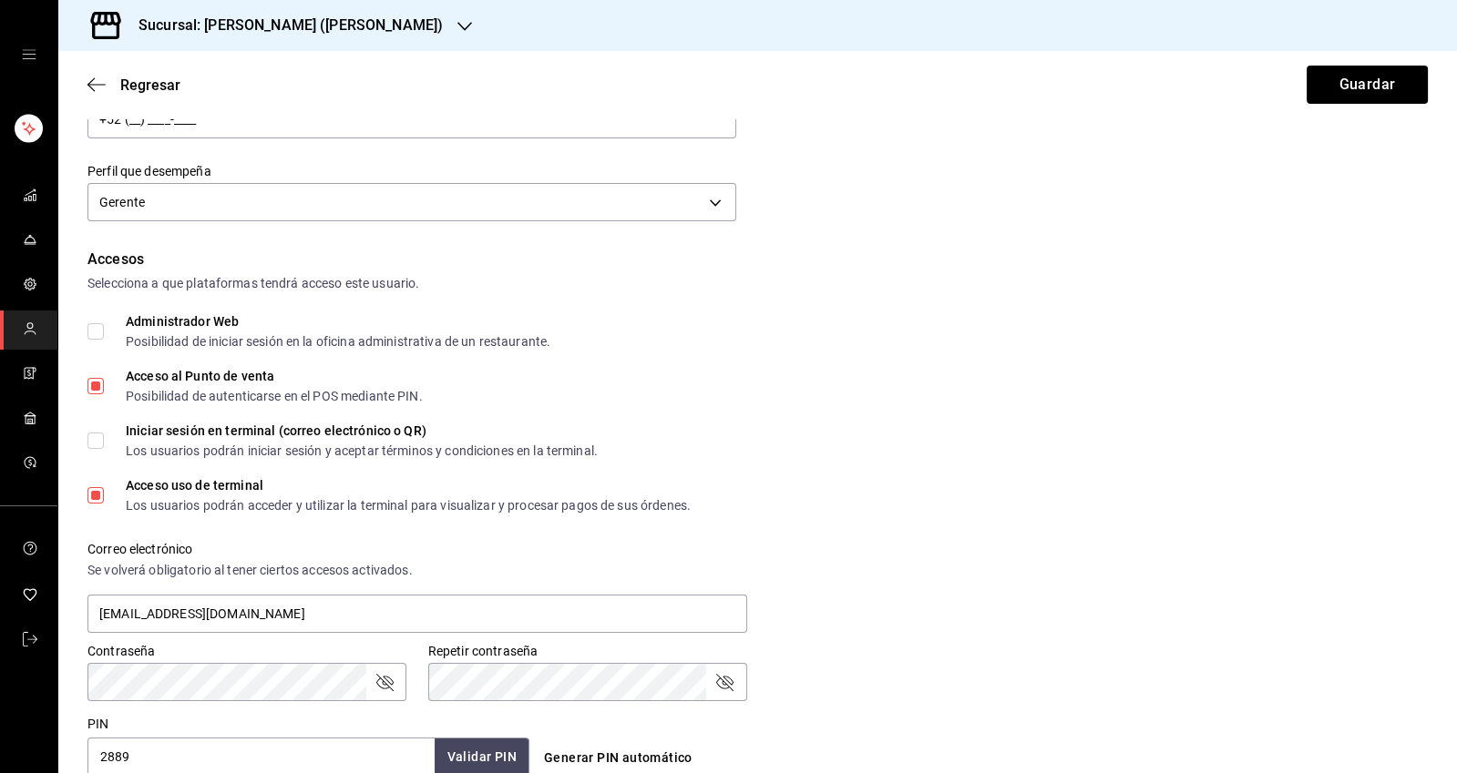
scroll to position [631, 0]
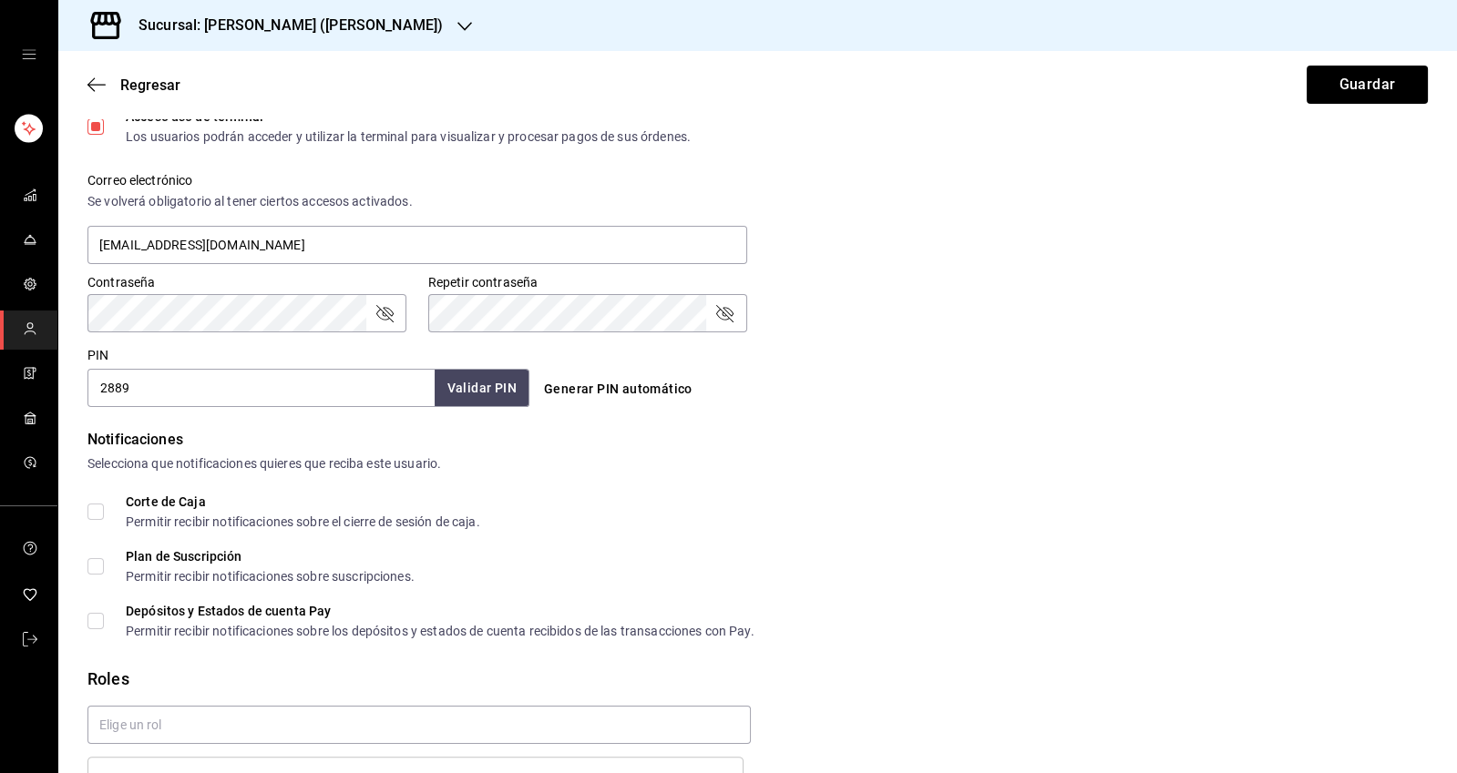
type input "Cortes"
click at [1357, 86] on button "Guardar" at bounding box center [1366, 85] width 121 height 38
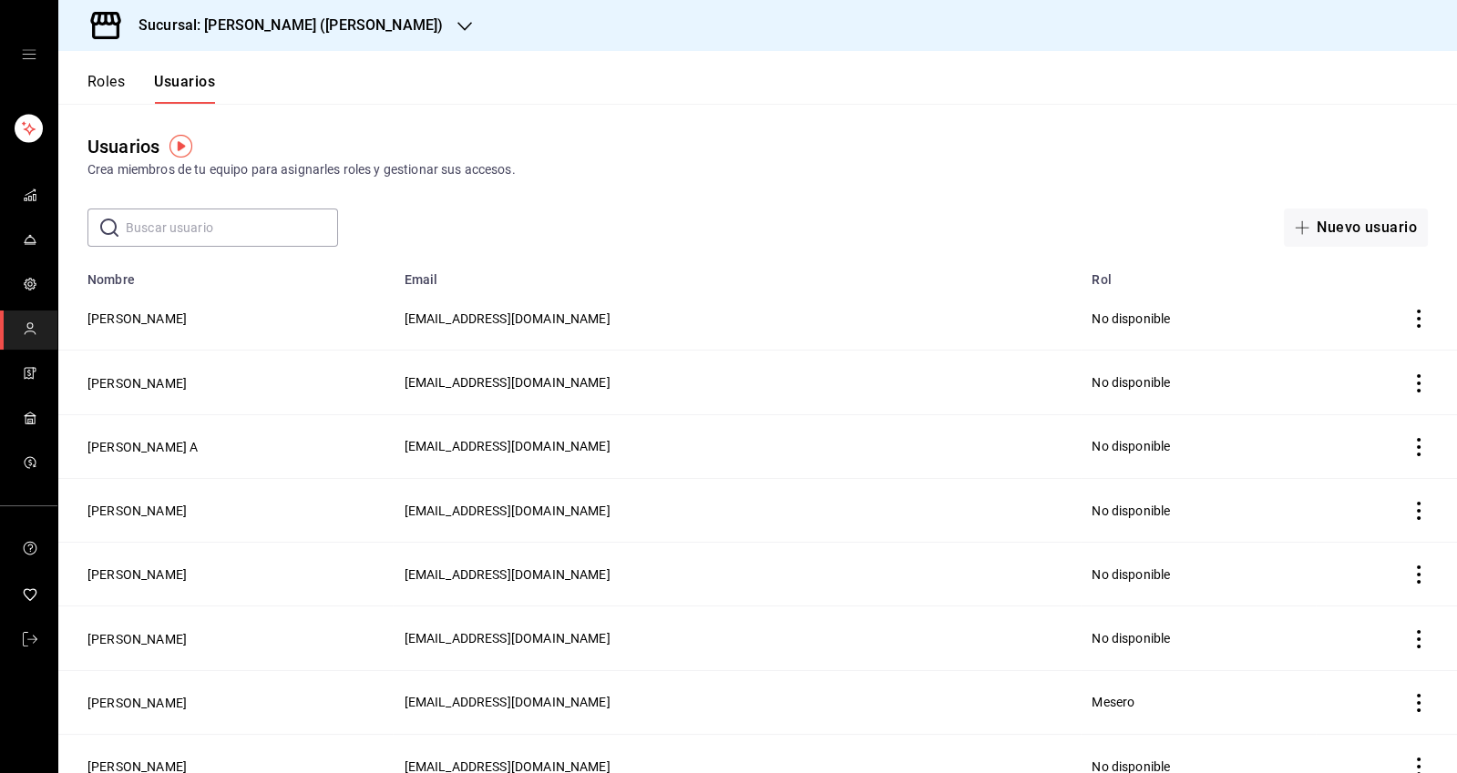
click at [25, 197] on icon "mailbox folders" at bounding box center [30, 195] width 15 height 15
